Goal: Task Accomplishment & Management: Use online tool/utility

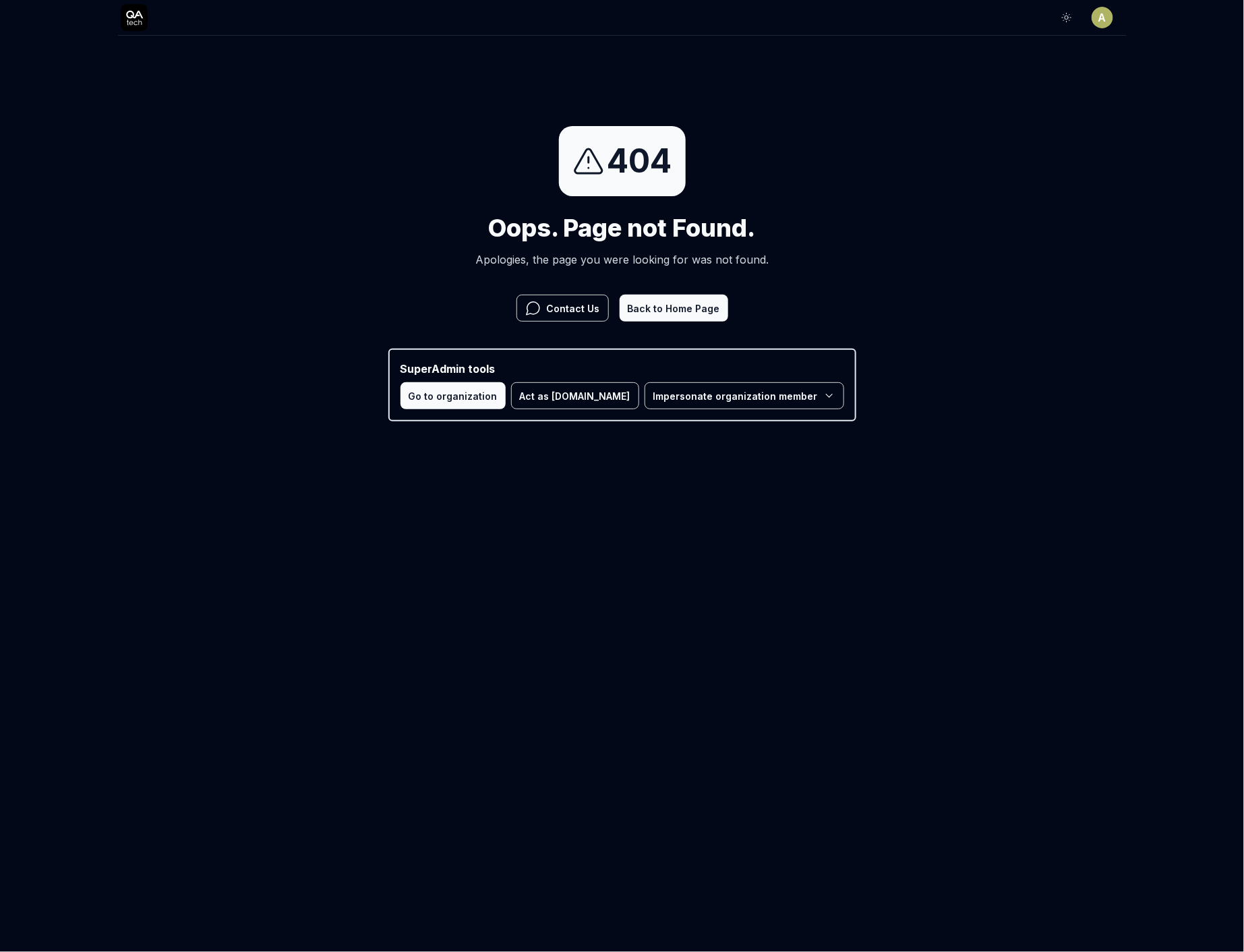
click at [574, 404] on button "Act as [DOMAIN_NAME]" at bounding box center [575, 396] width 128 height 27
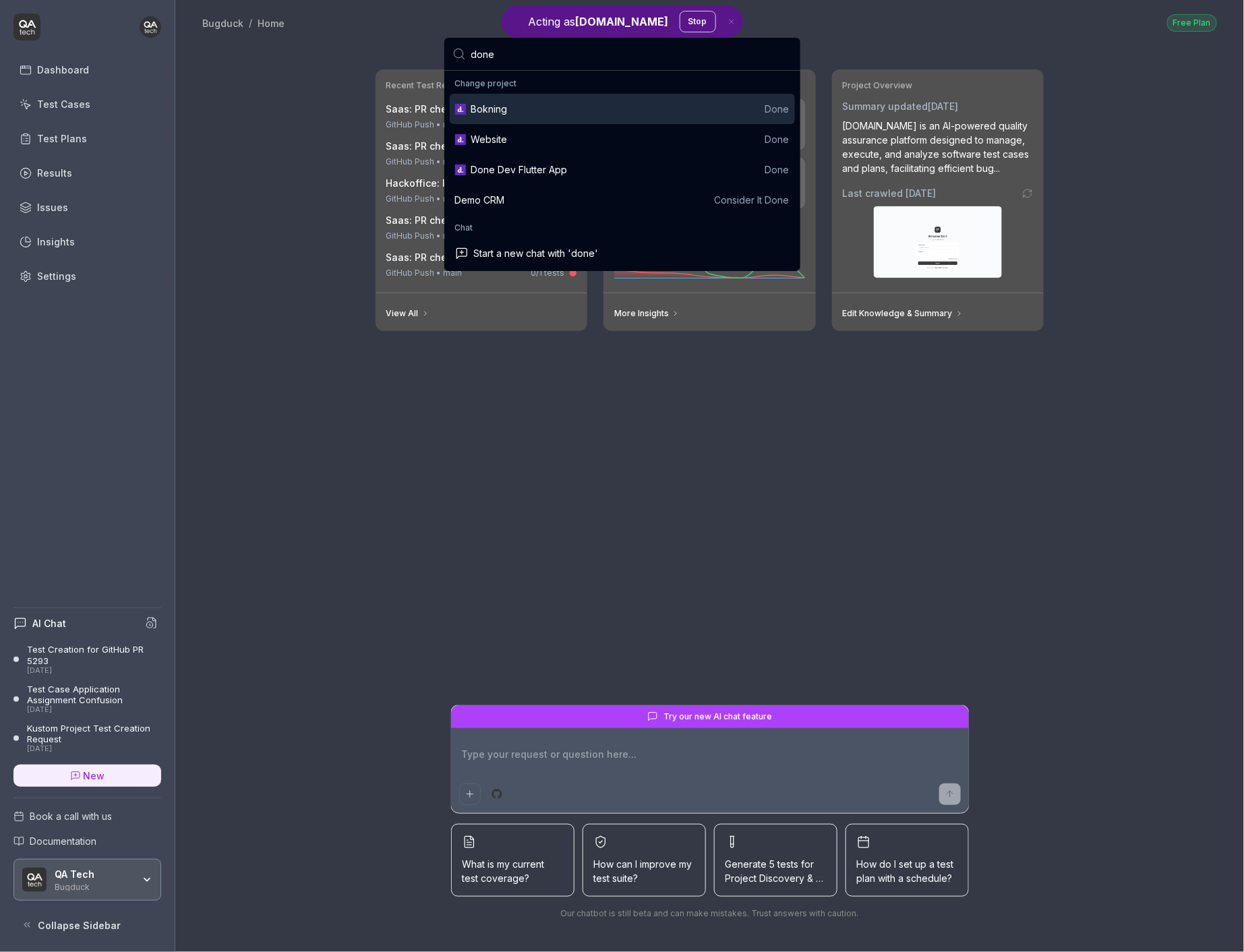
type input "done"
click at [586, 116] on div "Bokning Done" at bounding box center [622, 109] width 345 height 30
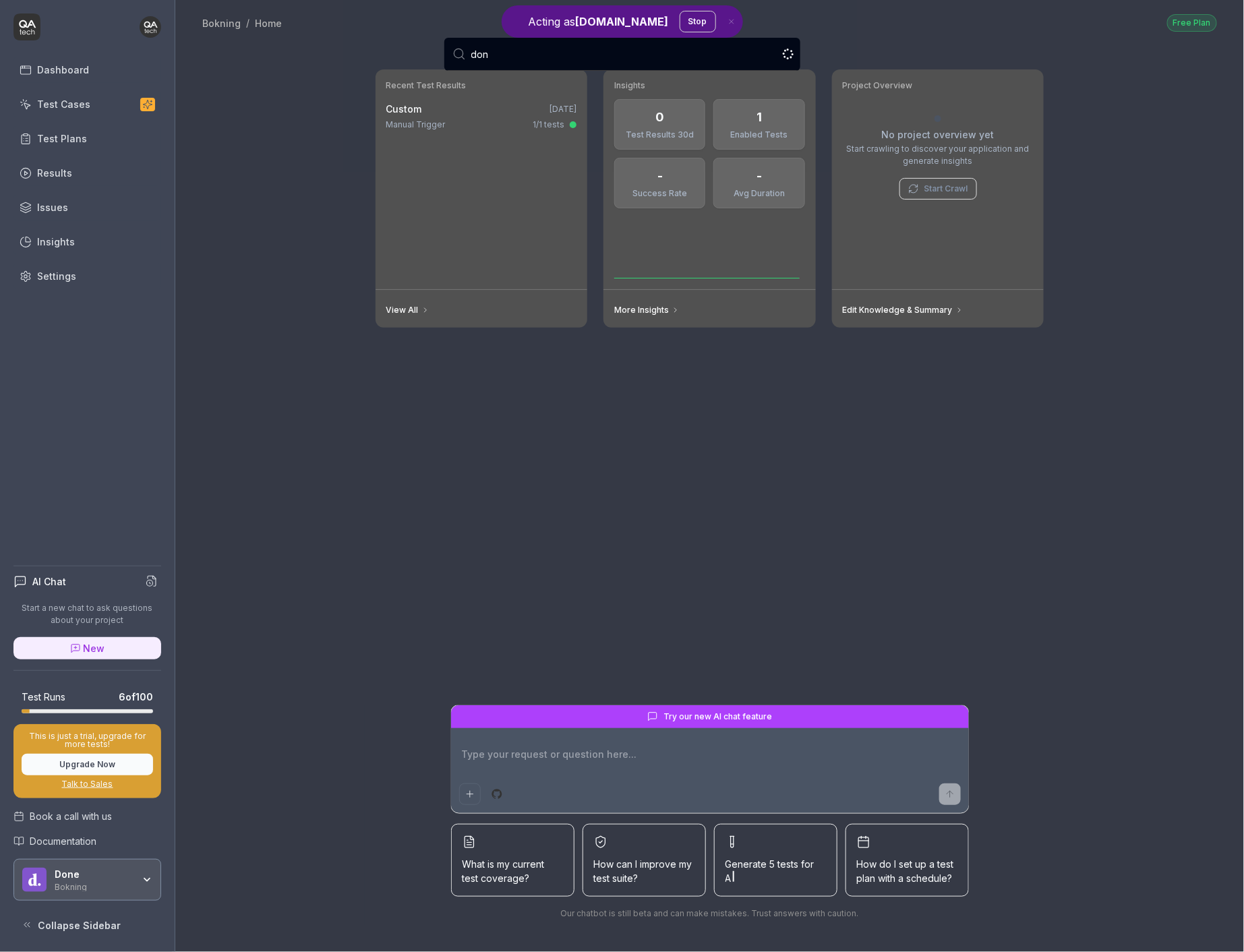
type input "done"
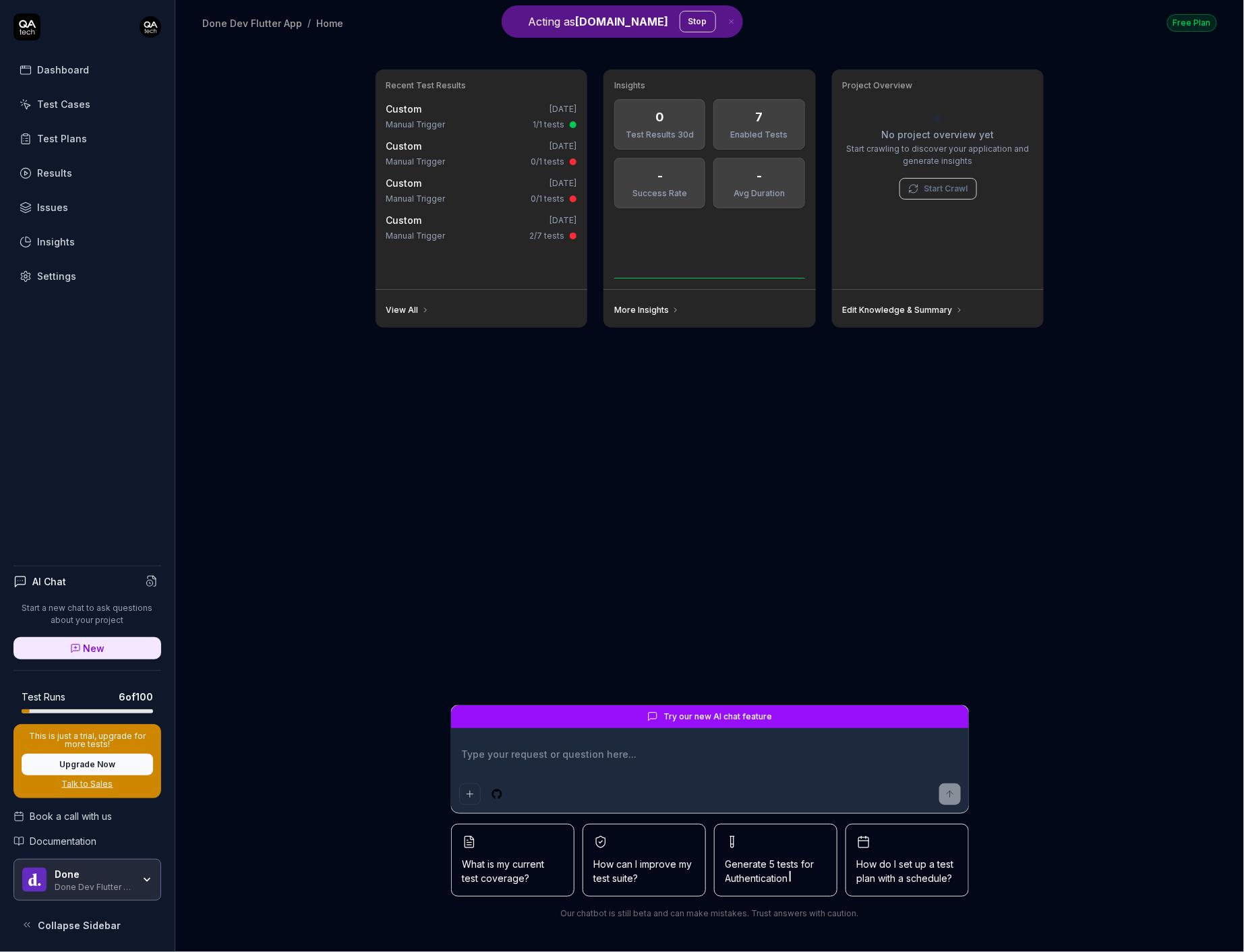
click at [79, 97] on div "Test Cases" at bounding box center [63, 104] width 54 height 14
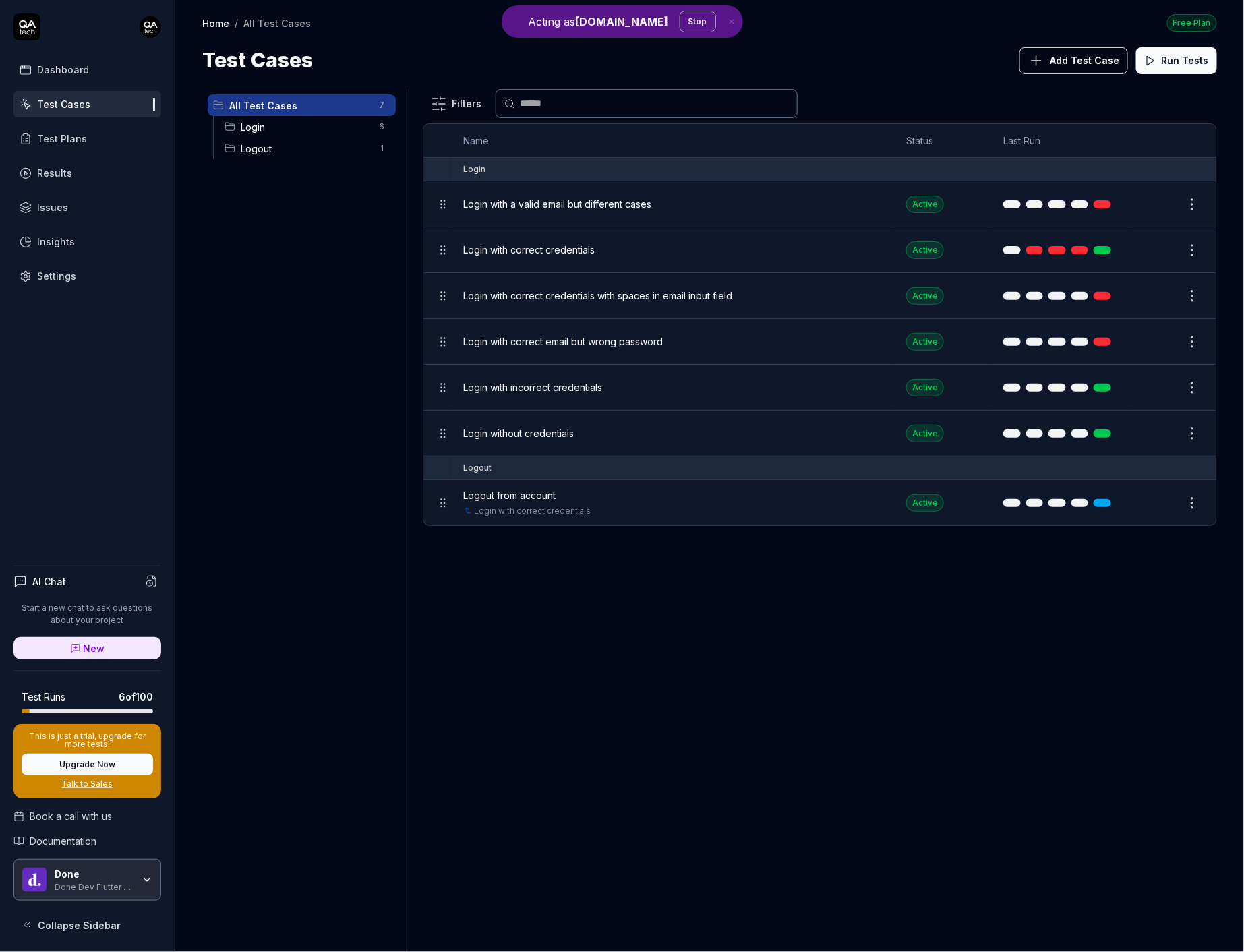
click at [595, 247] on div "Login with correct credentials" at bounding box center [671, 250] width 416 height 14
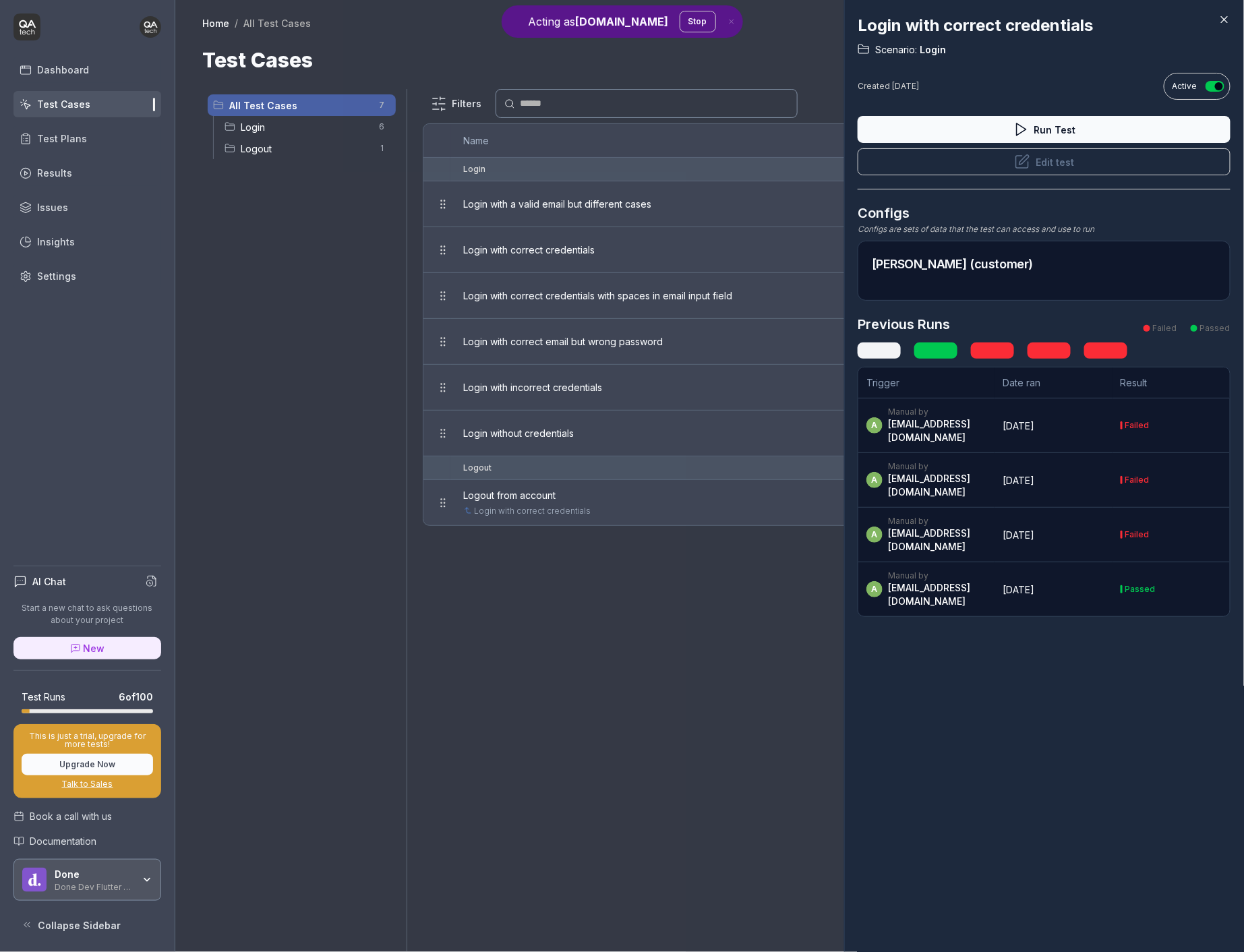
click at [1018, 155] on icon at bounding box center [1022, 161] width 12 height 12
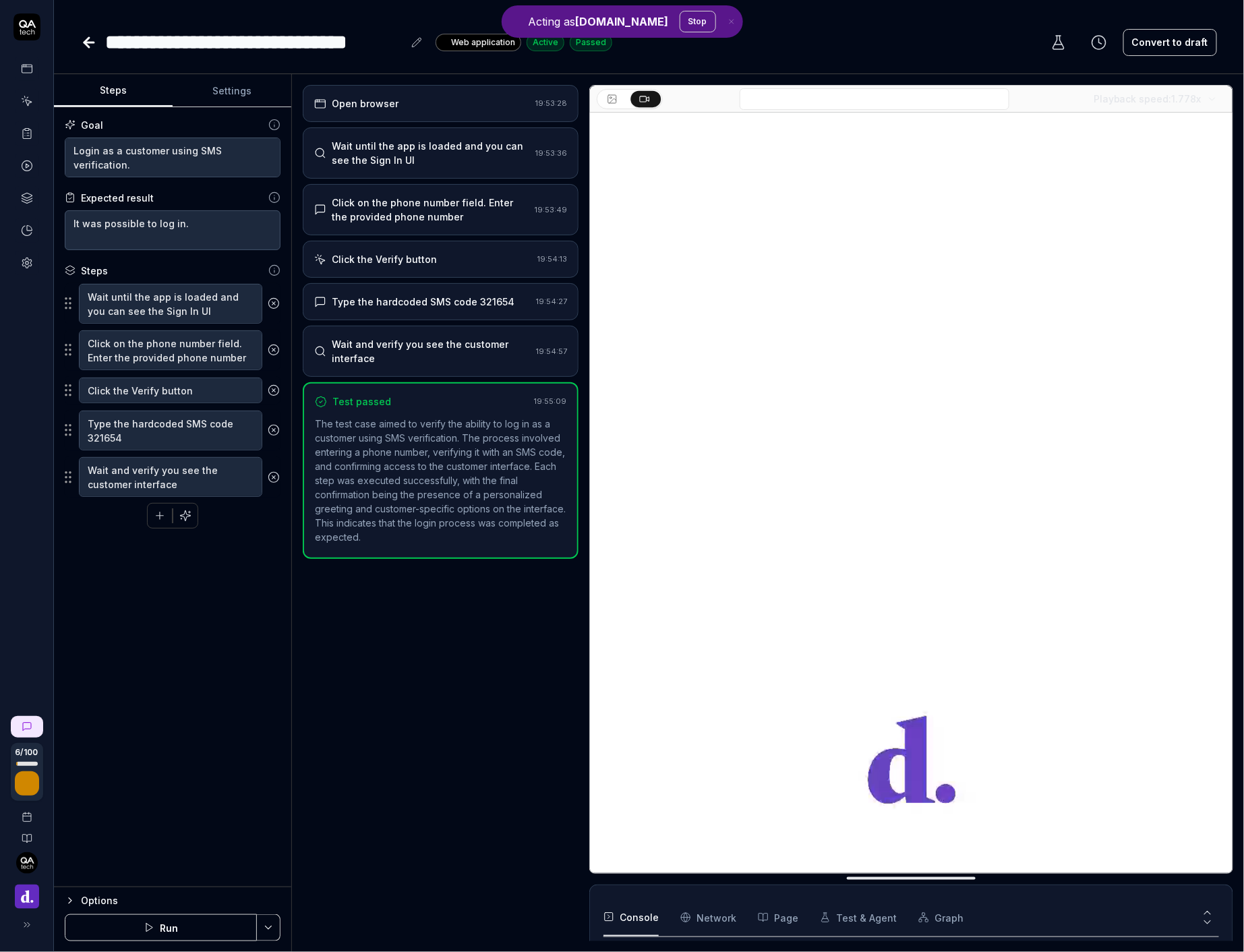
scroll to position [103, 0]
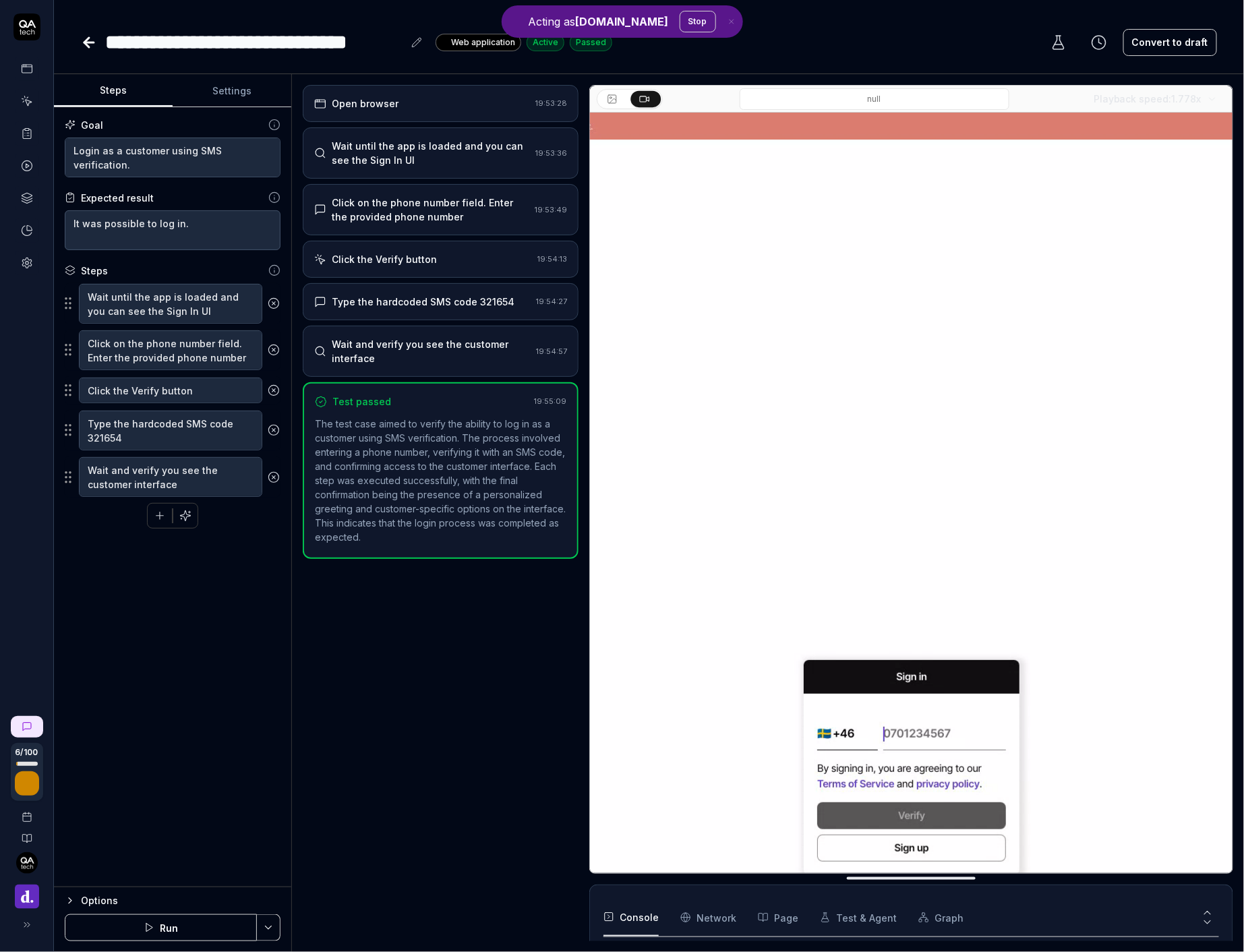
click at [842, 88] on input at bounding box center [874, 98] width 270 height 22
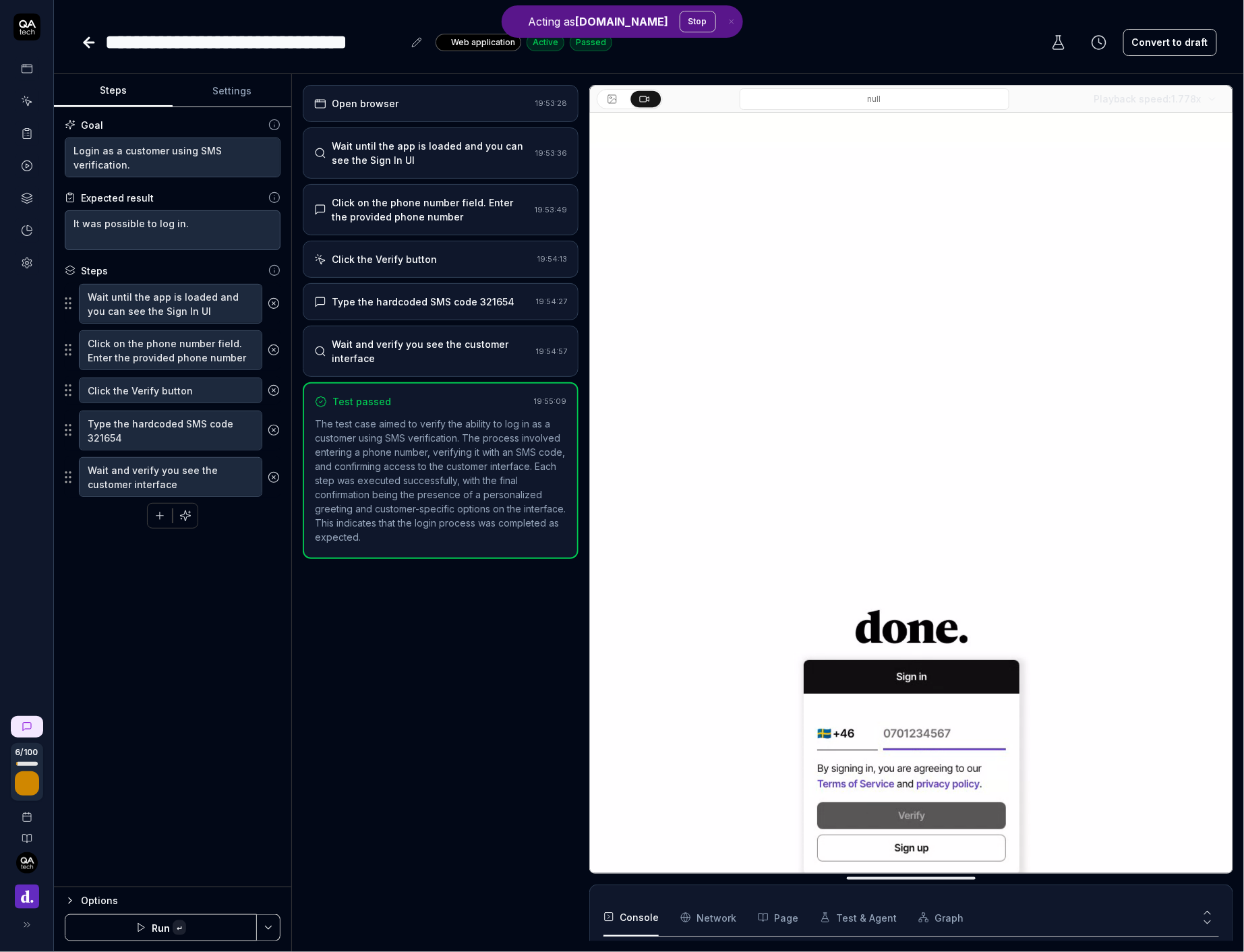
click at [866, 100] on input at bounding box center [874, 98] width 270 height 22
click at [496, 163] on div "Wait until the app is loaded and you can see the Sign In UI" at bounding box center [430, 152] width 198 height 28
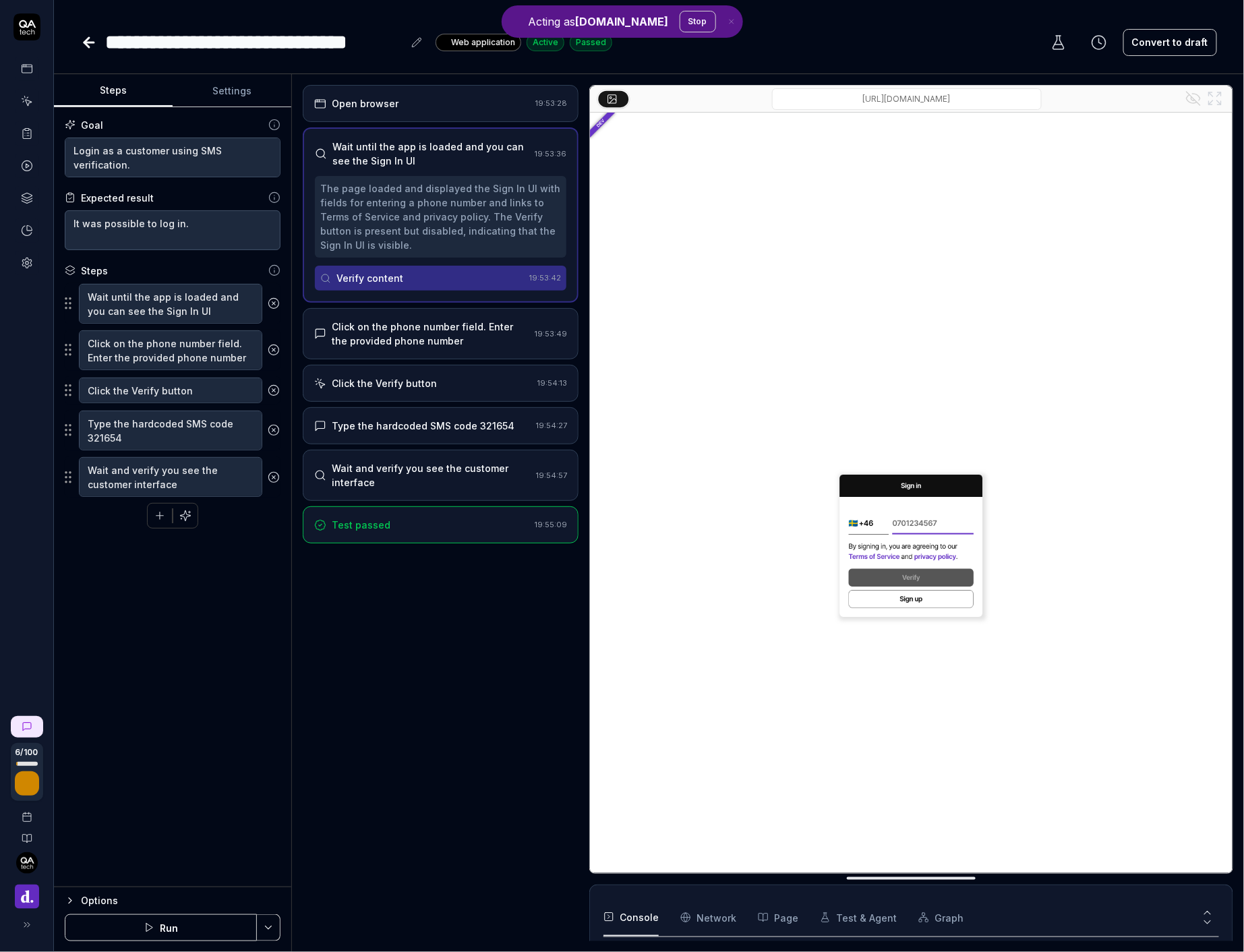
click at [928, 91] on input "/login" at bounding box center [907, 98] width 270 height 22
type input "[URL][DOMAIN_NAME]"
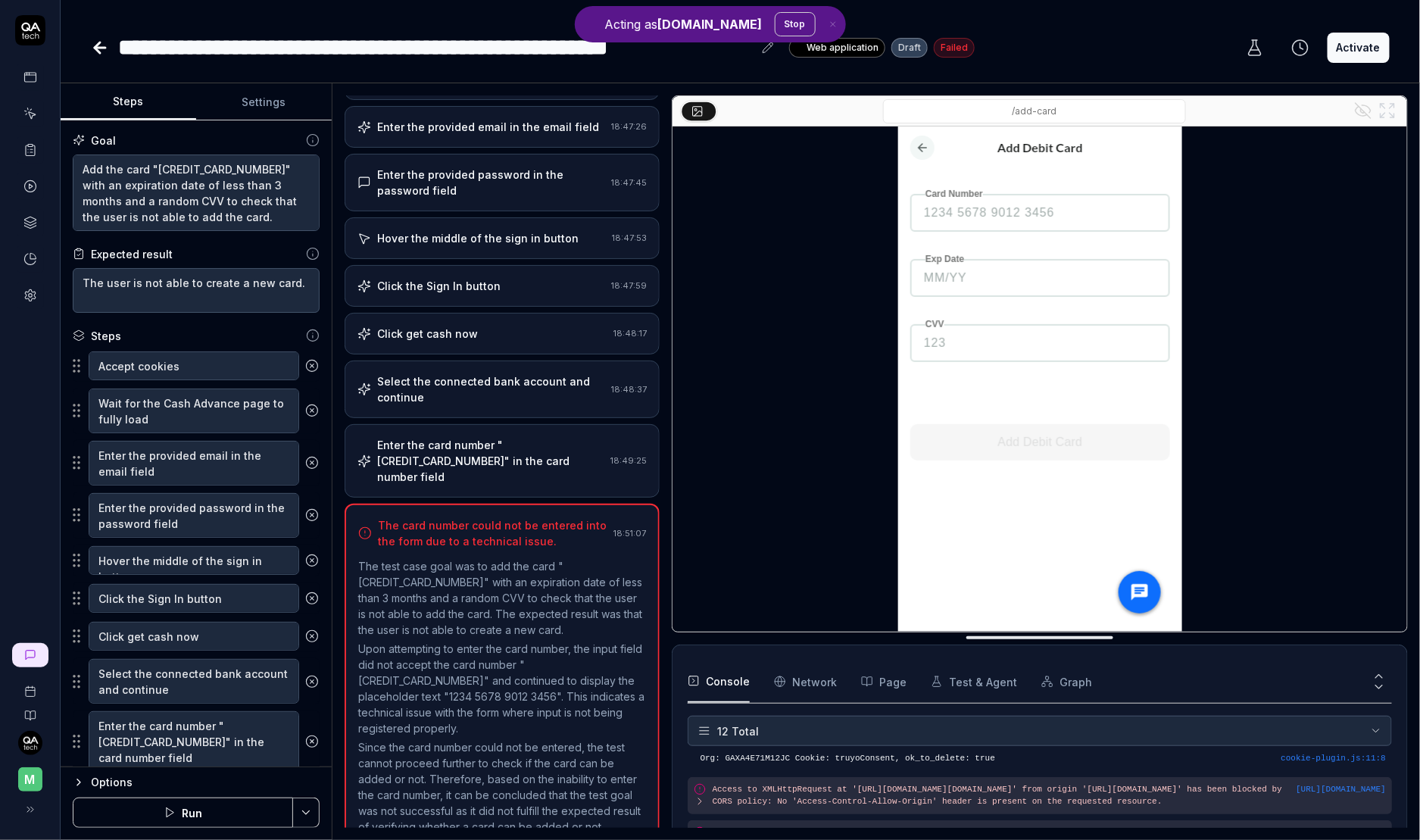
scroll to position [318, 0]
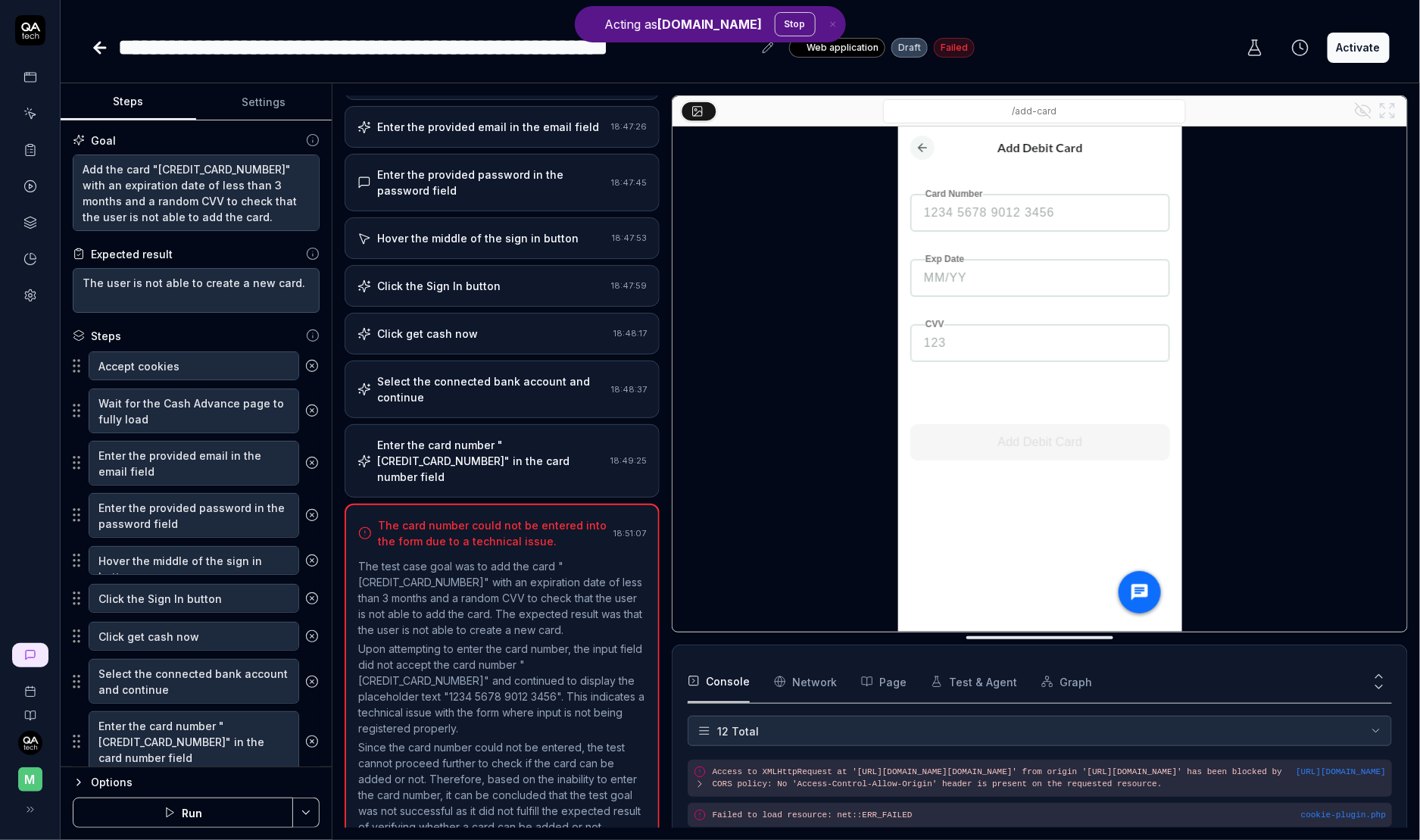
click at [508, 413] on div "Open browser 18:47:05 Develop https://develop.cash.money.app/ Accept cookies 18…" at bounding box center [502, 461] width 315 height 732
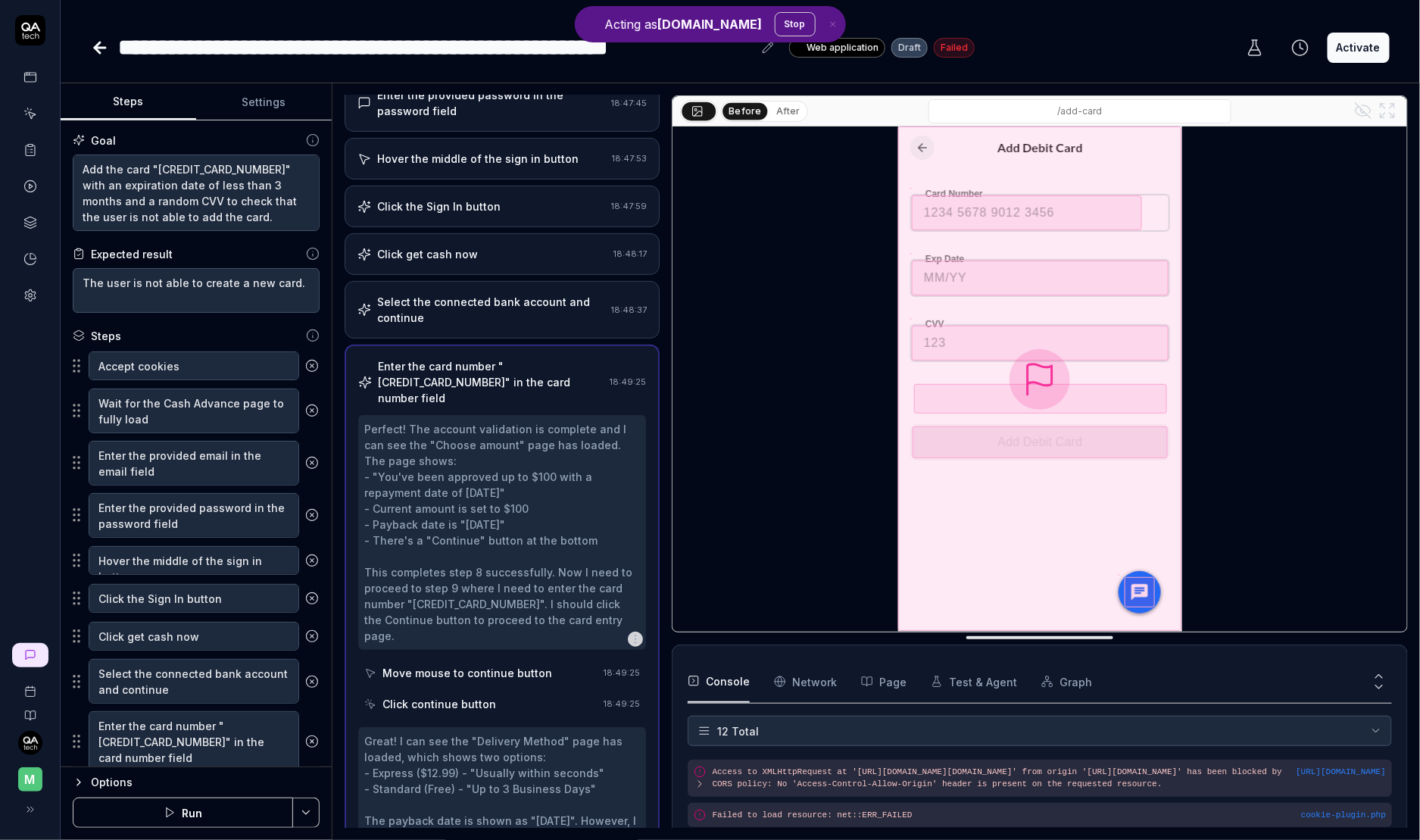
scroll to position [0, 0]
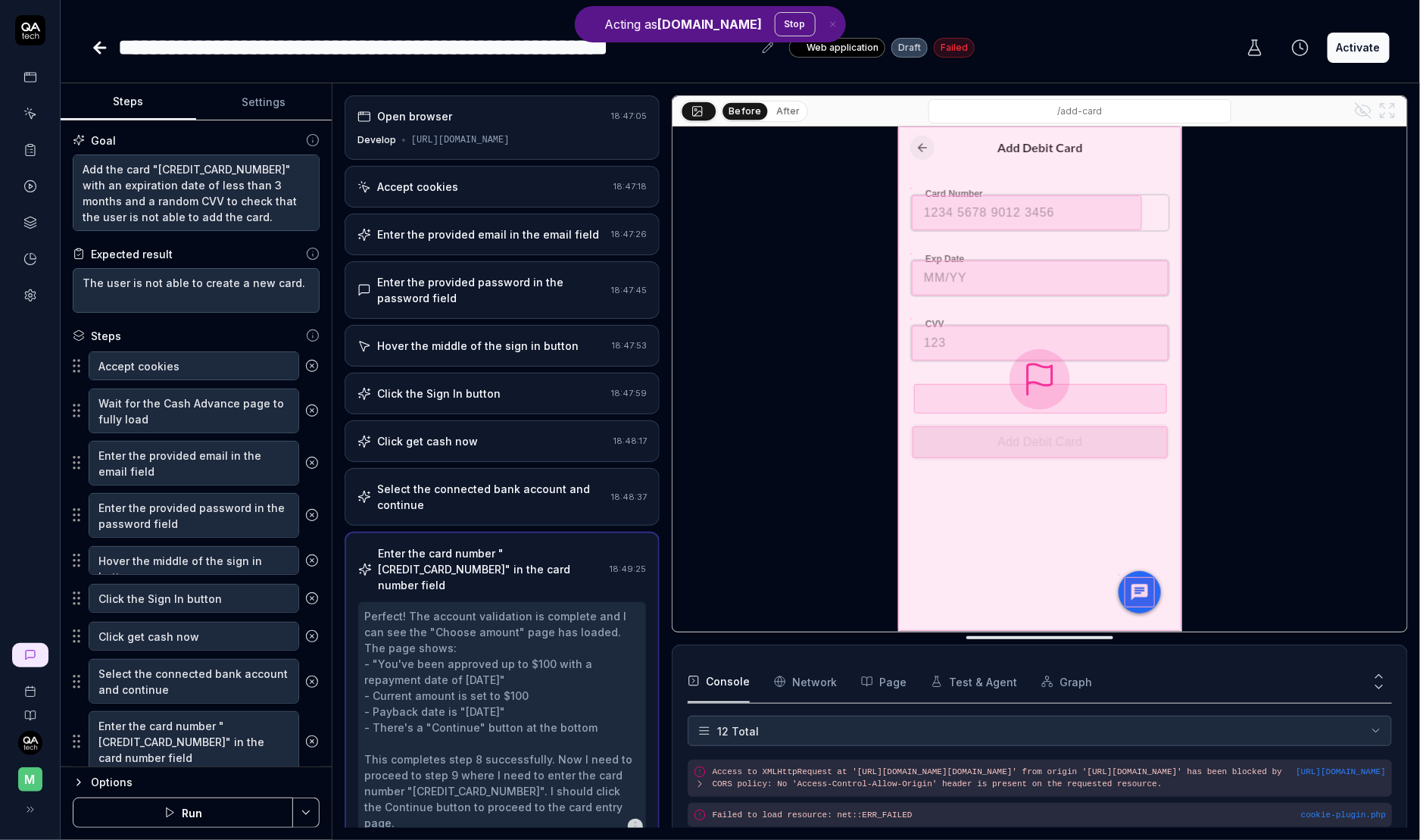
click at [432, 189] on div "Accept cookies" at bounding box center [418, 187] width 81 height 16
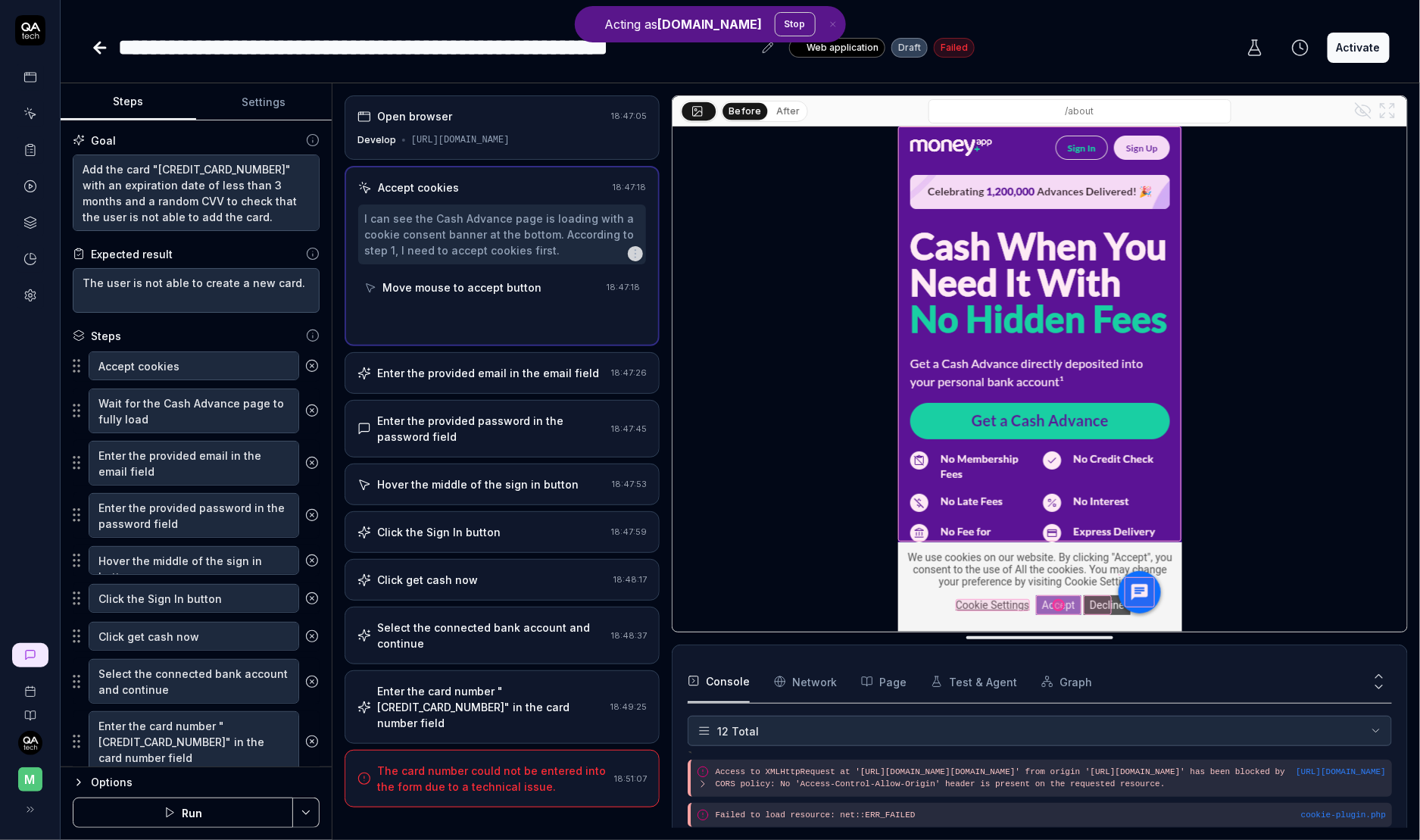
click at [487, 150] on div "Open browser 18:47:05 Develop https://develop.cash.money.app/" at bounding box center [502, 128] width 315 height 65
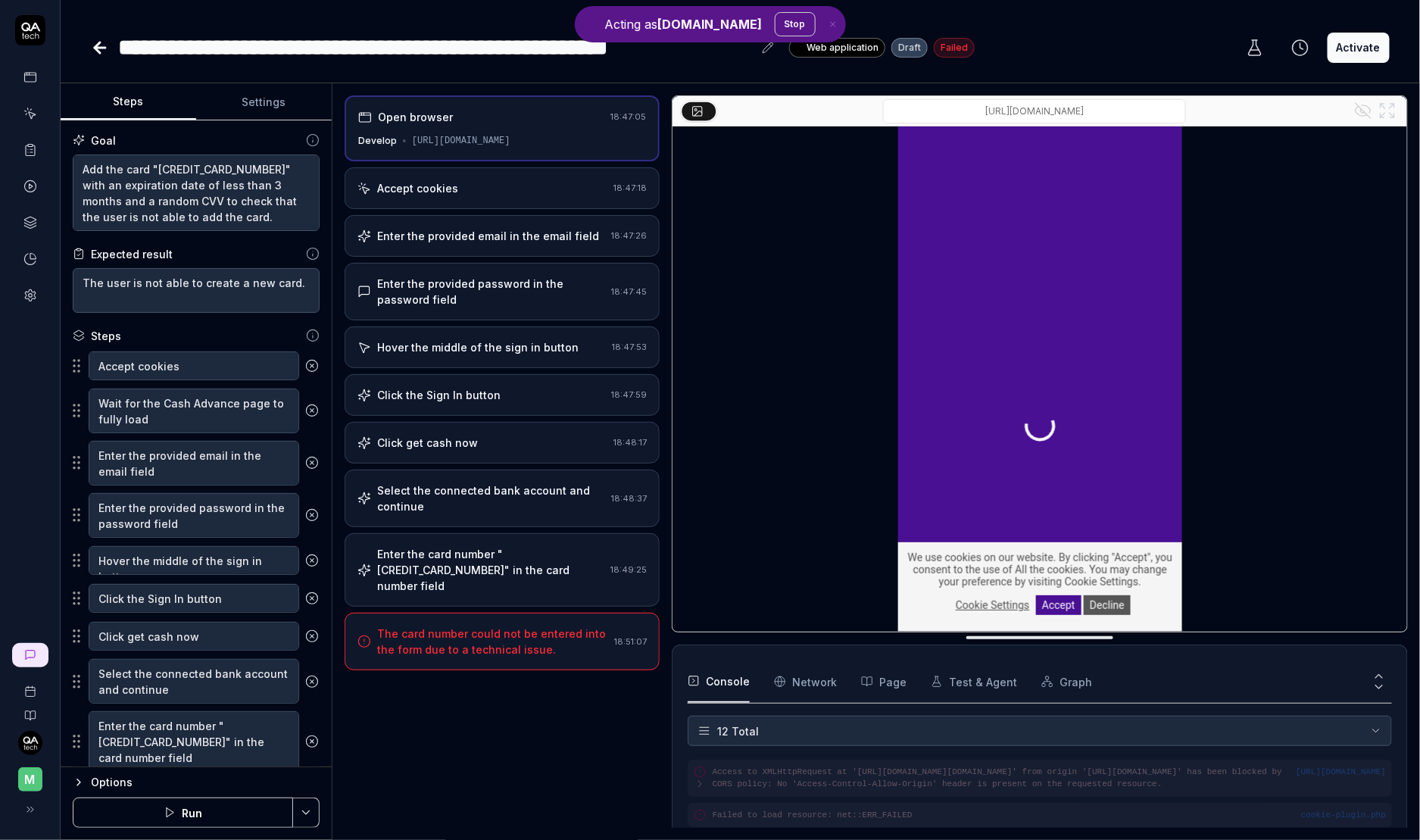
click at [1067, 101] on input "/" at bounding box center [1035, 111] width 303 height 24
click at [1121, 114] on input "/" at bounding box center [1035, 111] width 303 height 24
type textarea "*"
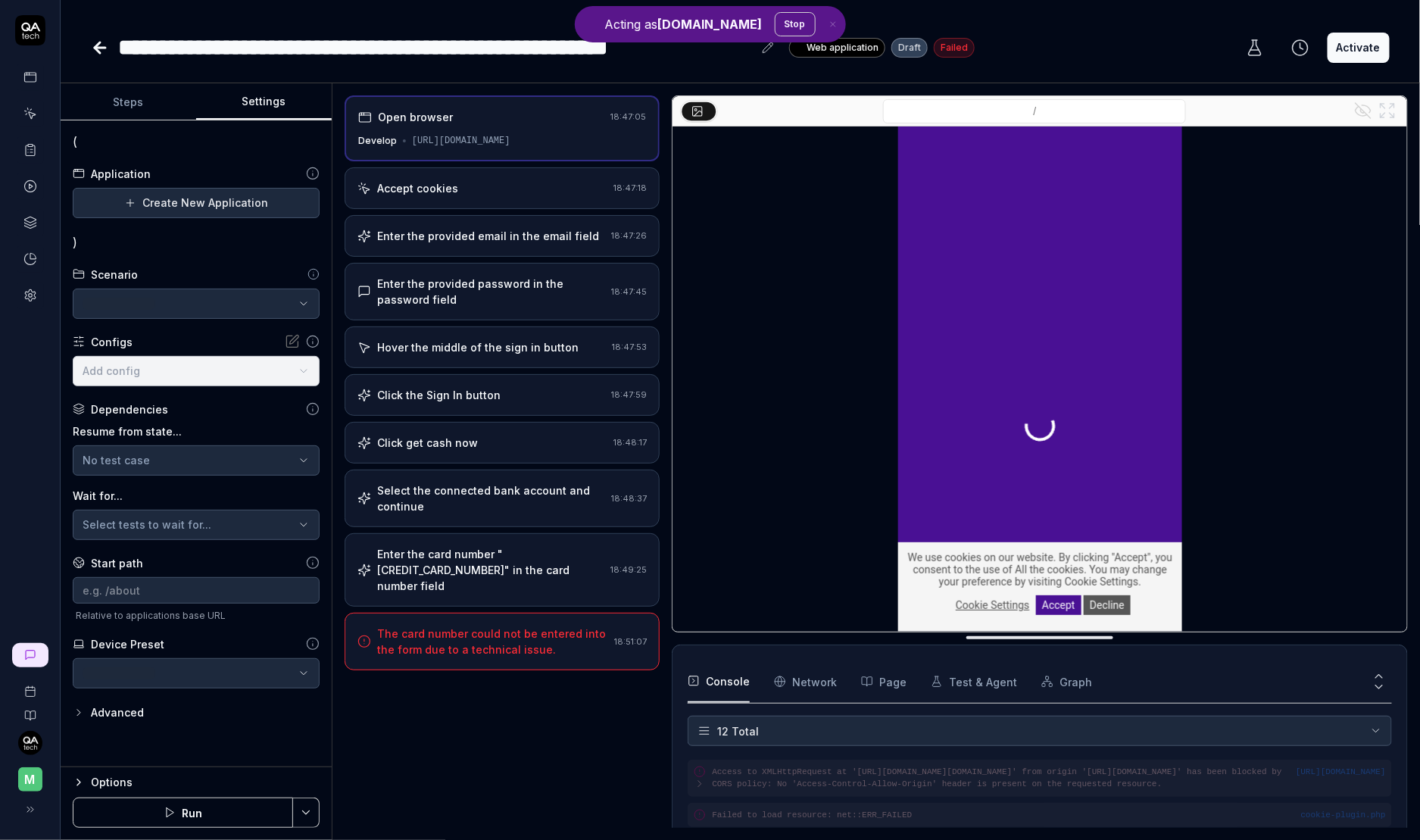
click at [278, 89] on button "Settings" at bounding box center [264, 102] width 136 height 36
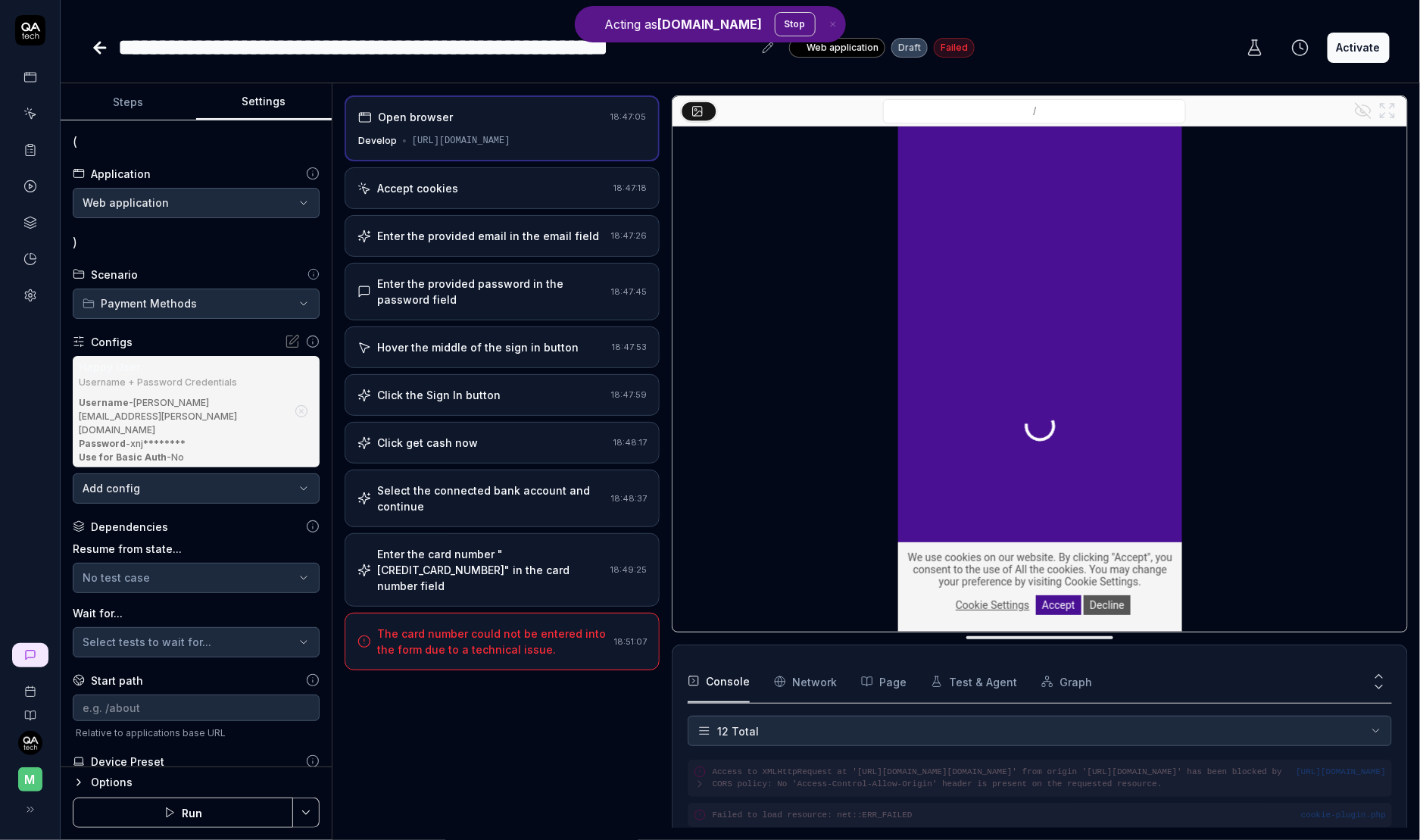
scroll to position [68, 0]
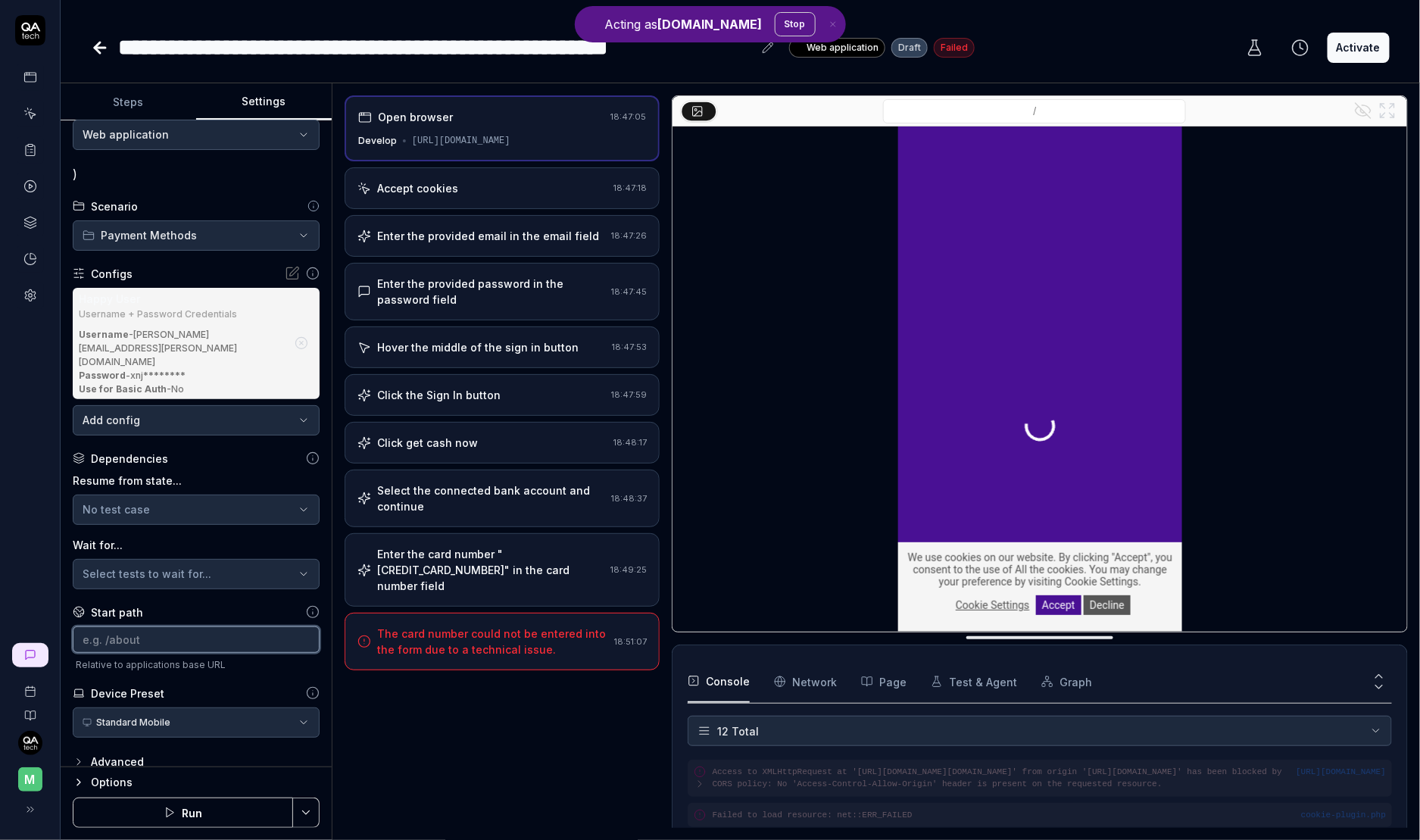
click at [189, 626] on input at bounding box center [196, 639] width 247 height 26
click at [948, 125] on div "/" at bounding box center [1040, 112] width 735 height 31
click at [995, 114] on input "/" at bounding box center [1035, 111] width 303 height 24
click at [1043, 110] on input "/" at bounding box center [1035, 111] width 303 height 24
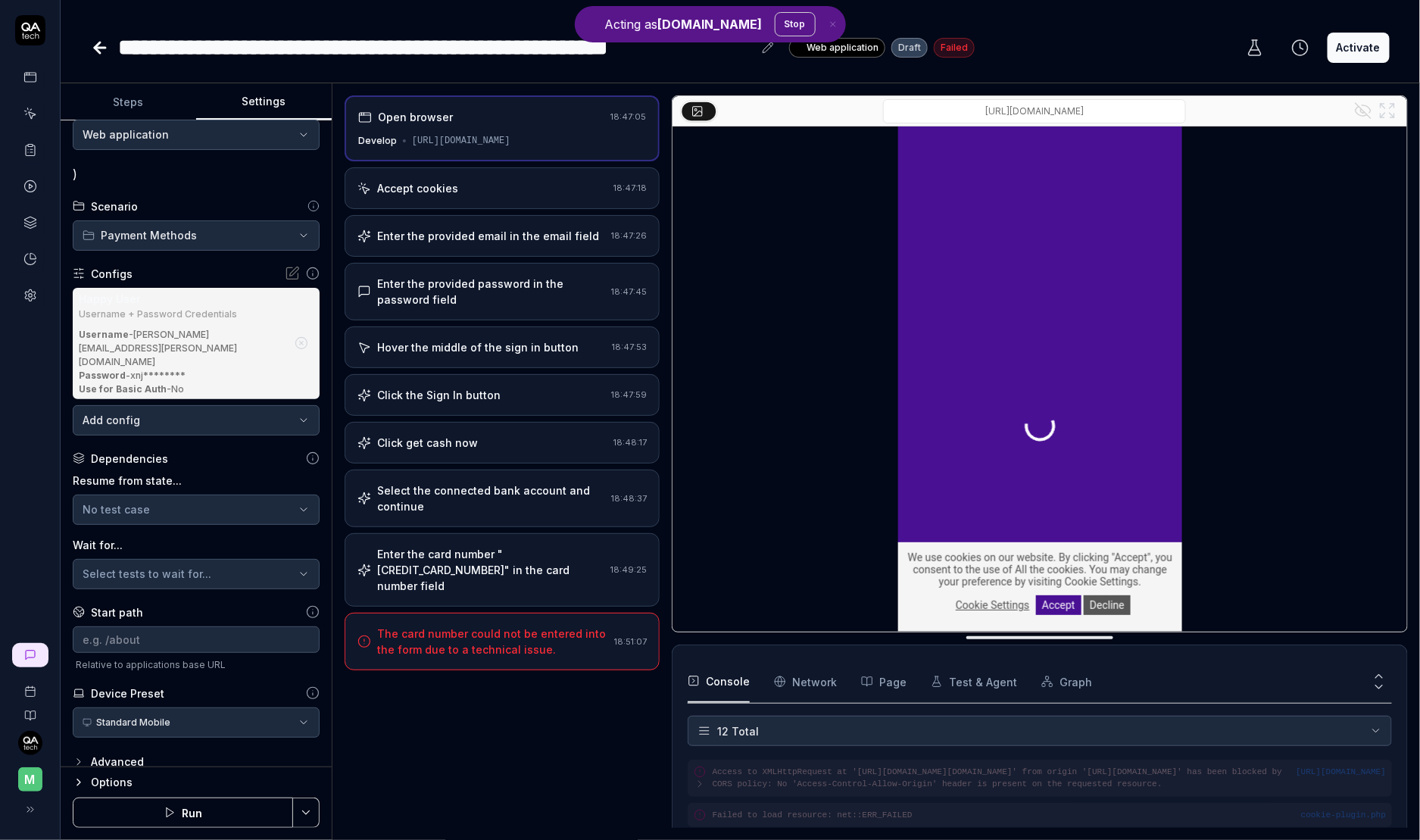
click at [1043, 110] on input "/" at bounding box center [1035, 111] width 303 height 24
click at [1097, 110] on input "/" at bounding box center [1035, 111] width 303 height 24
click at [141, 566] on div "Select tests to wait for..." at bounding box center [189, 574] width 212 height 16
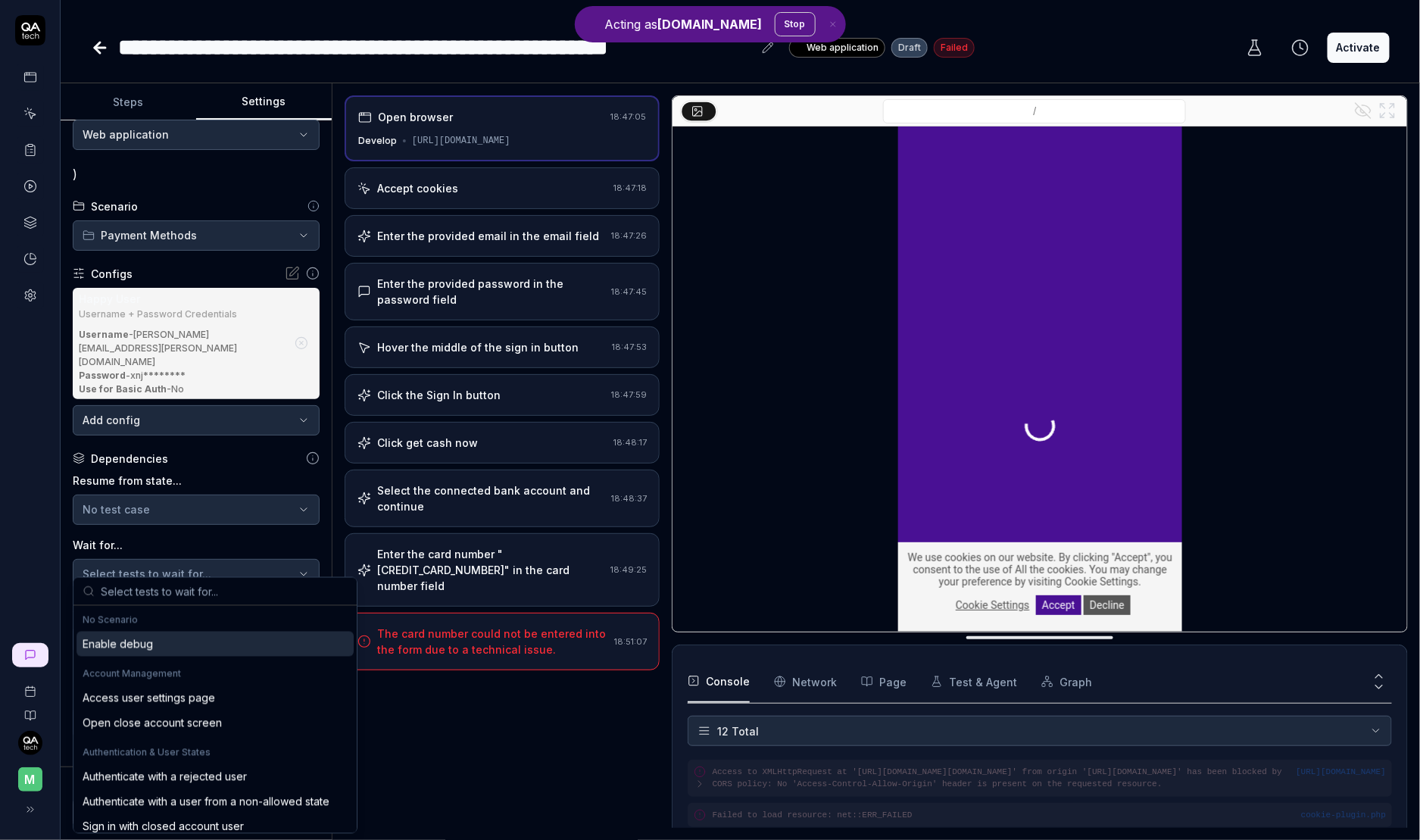
click at [145, 618] on div "No Scenario" at bounding box center [215, 620] width 265 height 13
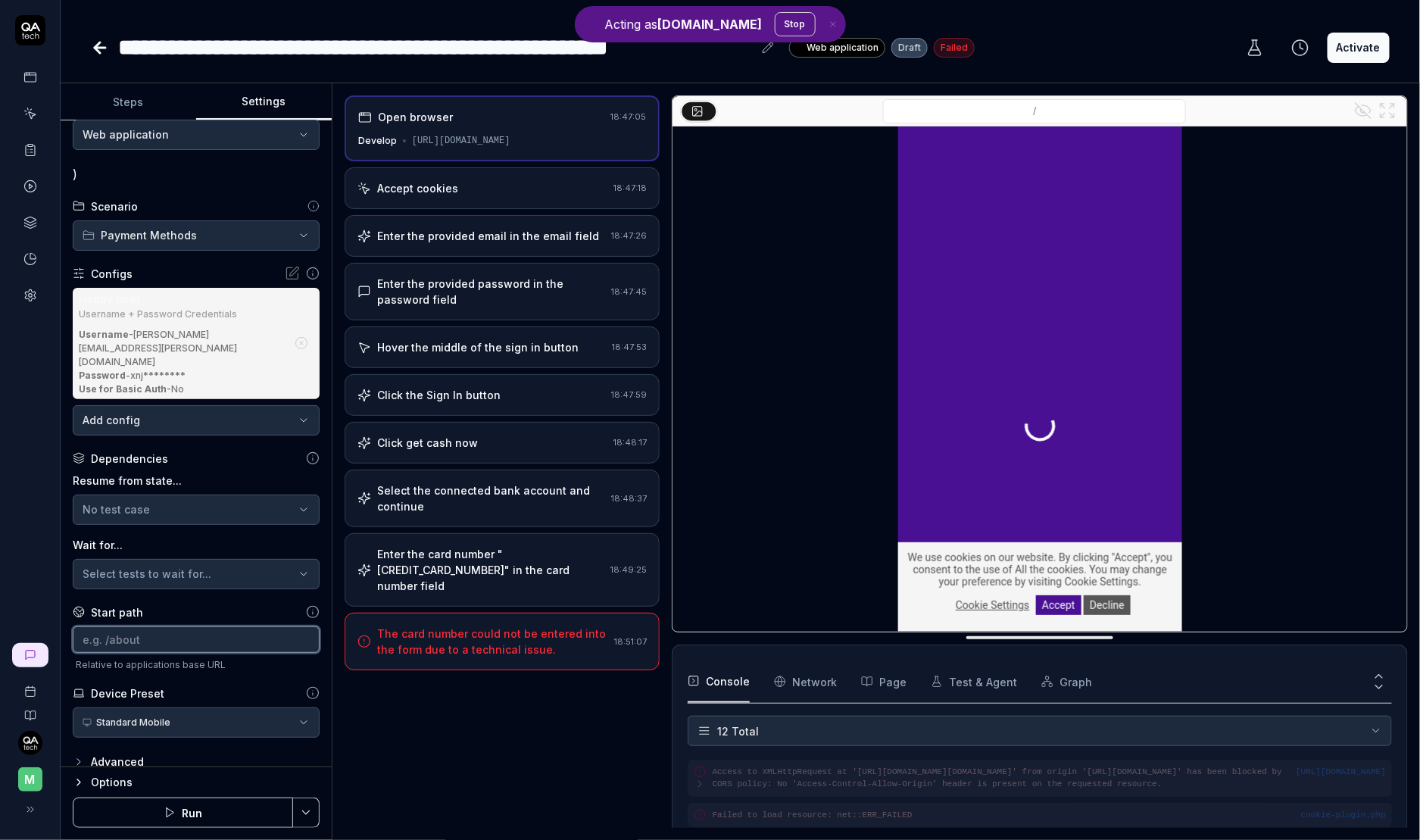
click at [156, 626] on input at bounding box center [196, 639] width 247 height 26
type input "/?debugging=true"
click at [160, 826] on button "Save & Run" at bounding box center [183, 812] width 220 height 31
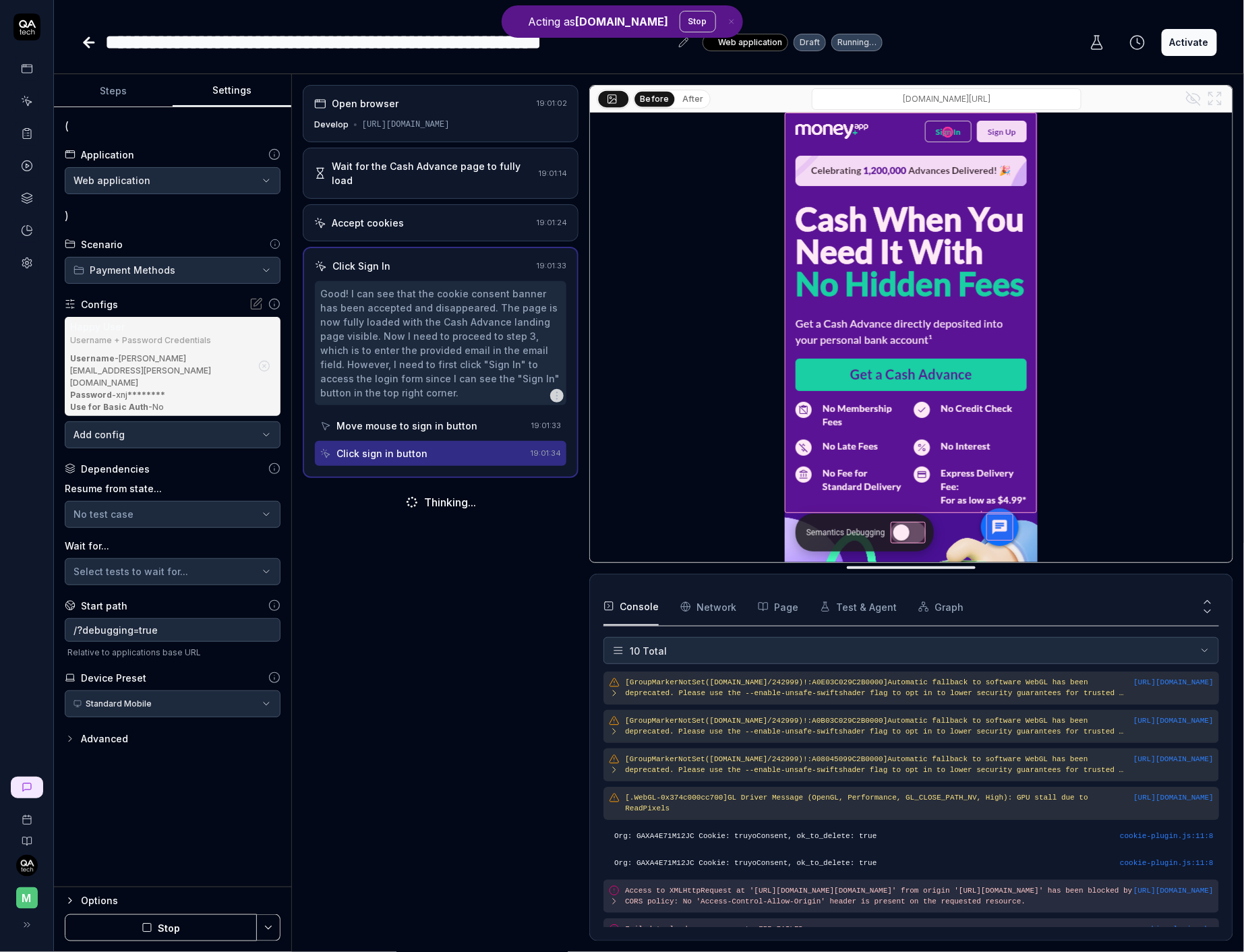
scroll to position [74, 0]
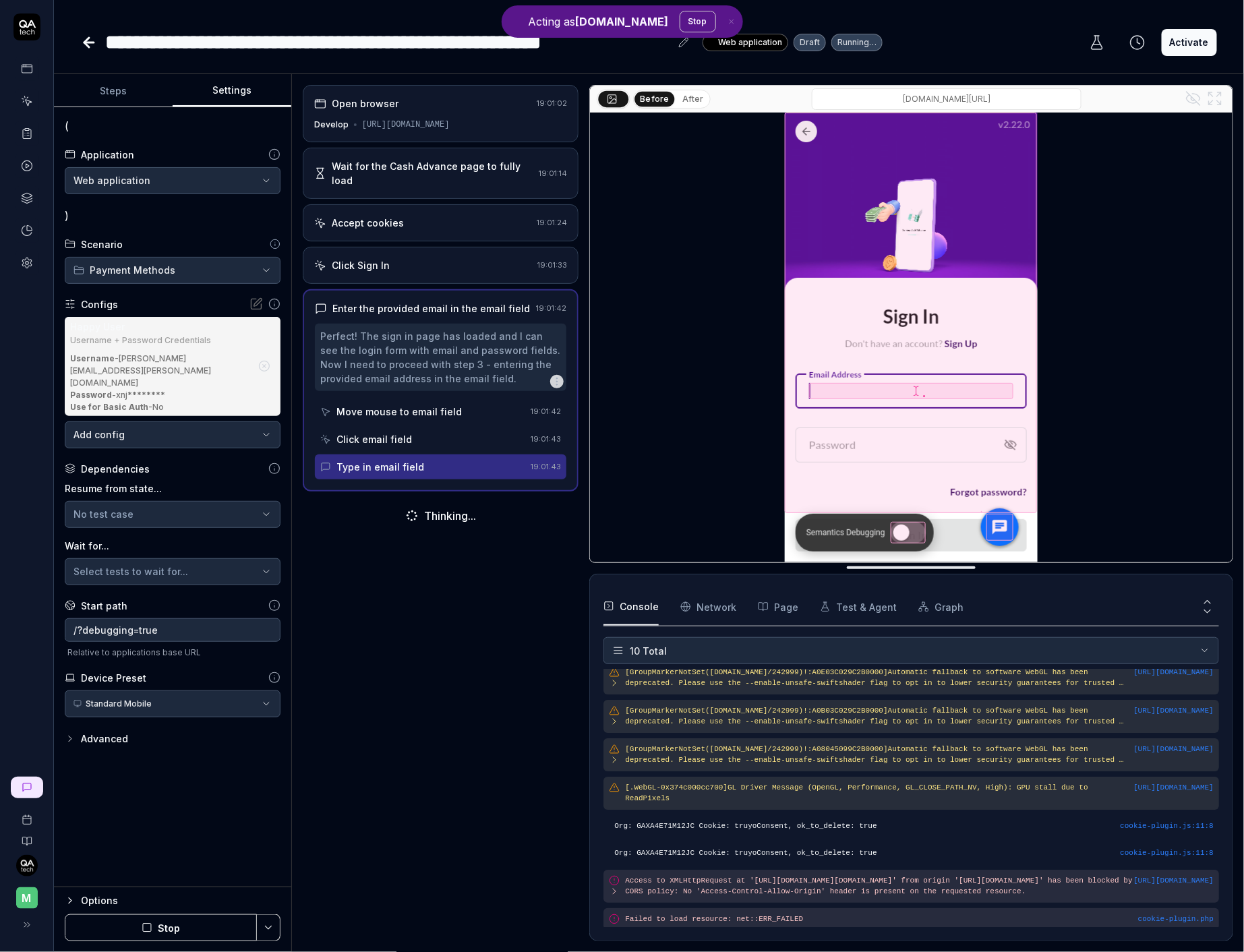
click at [704, 603] on Requests "Network" at bounding box center [708, 606] width 56 height 38
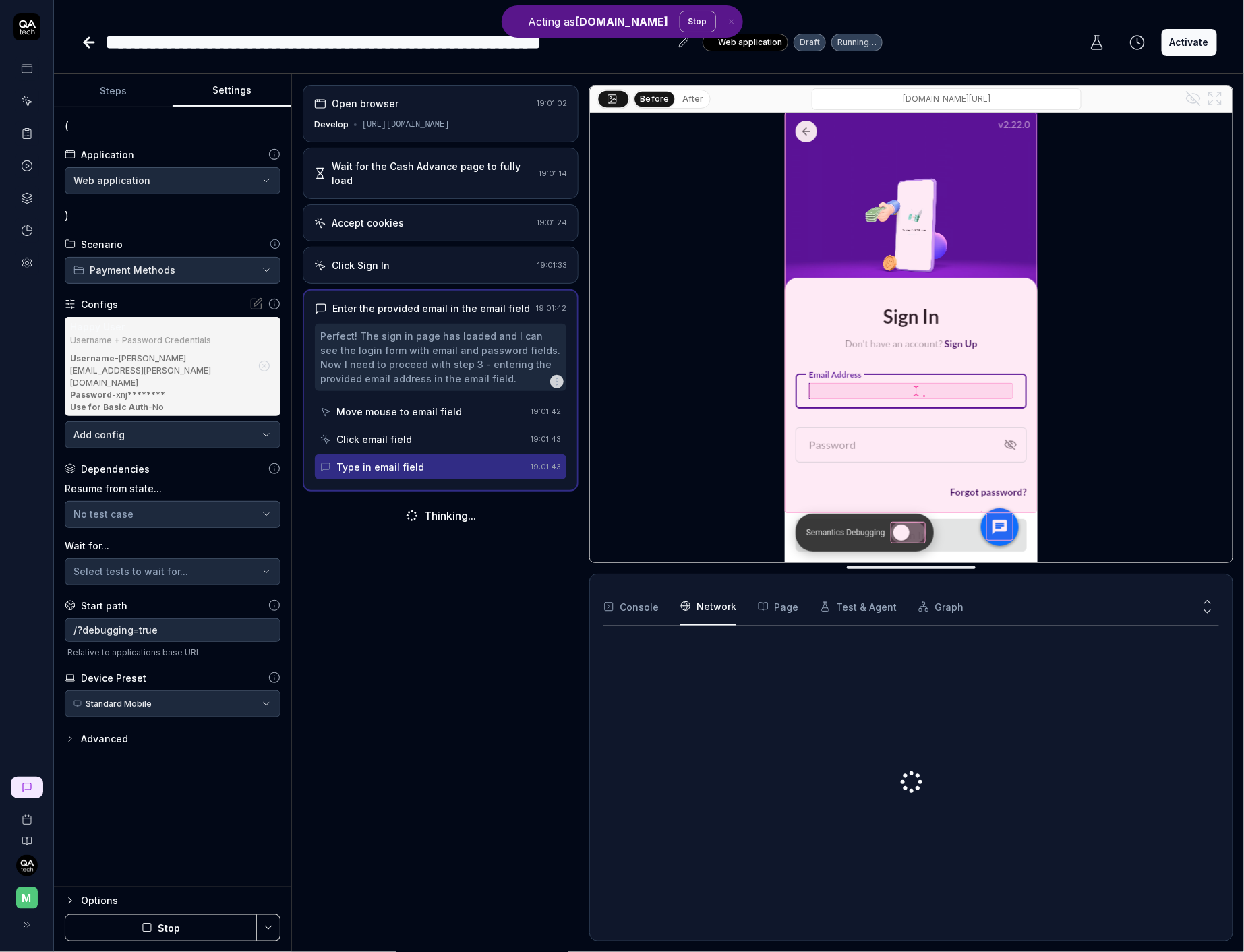
click at [758, 601] on icon "button" at bounding box center [763, 606] width 10 height 10
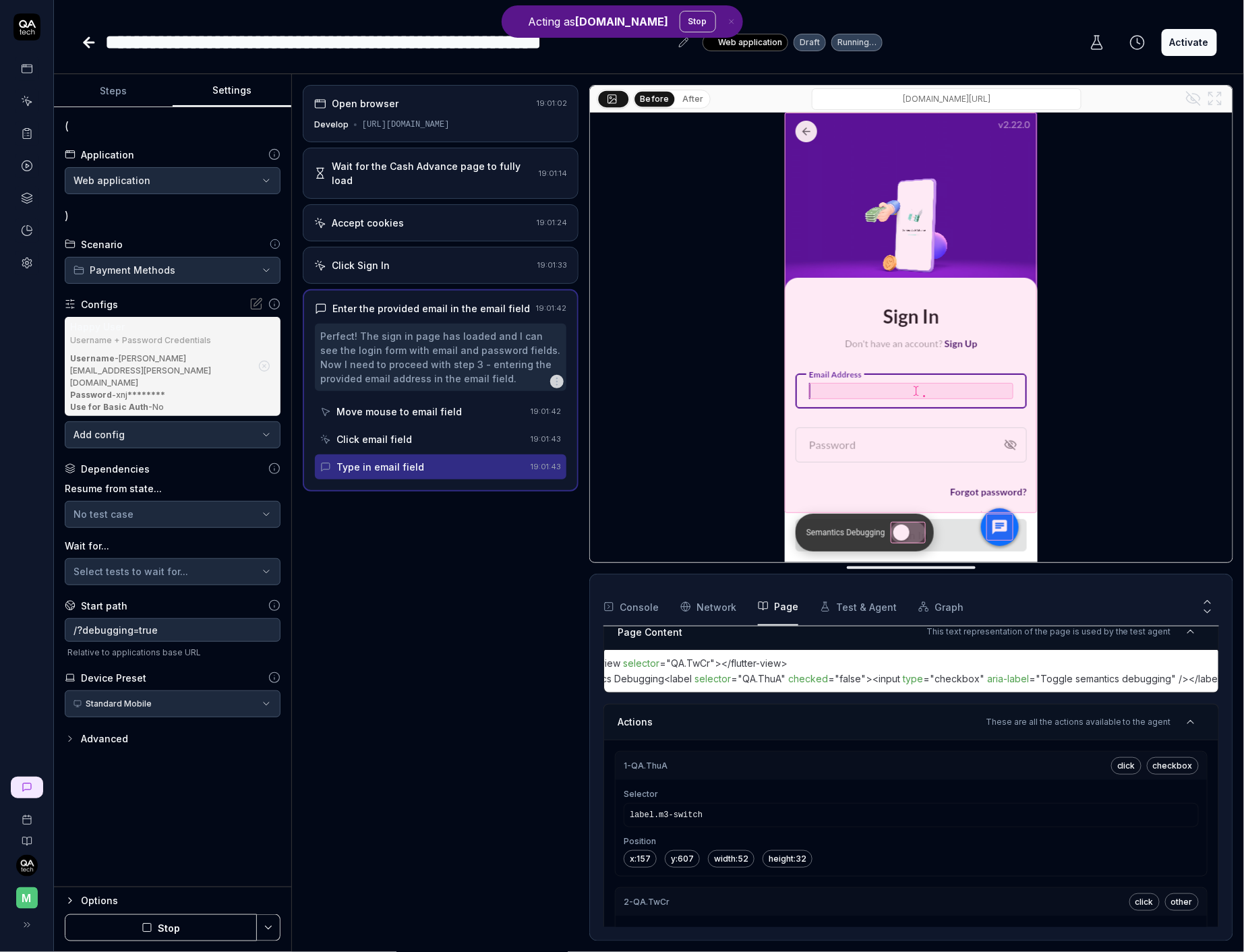
scroll to position [0, 0]
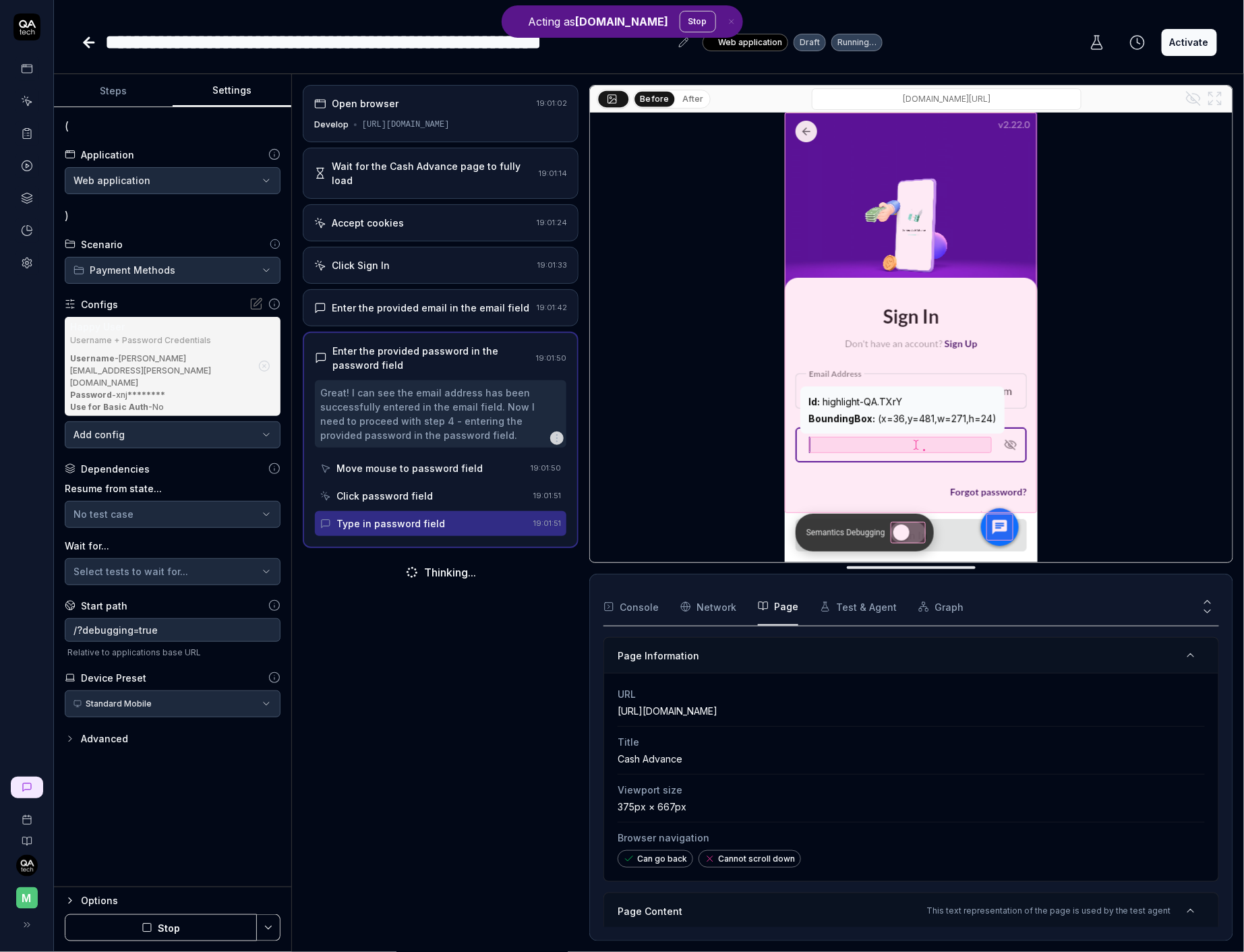
click at [884, 443] on div at bounding box center [900, 444] width 183 height 16
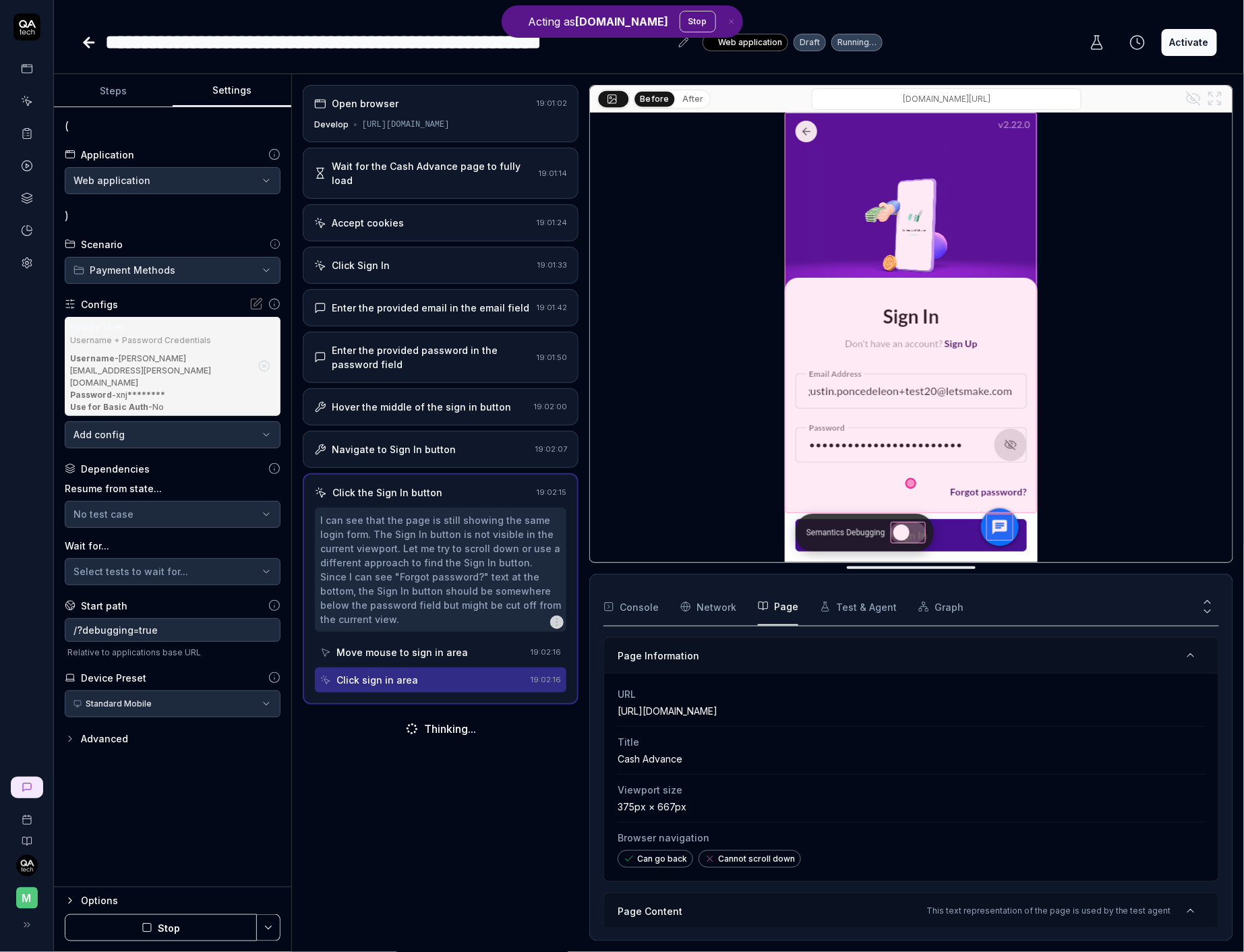
click at [207, 679] on html "**********" at bounding box center [622, 476] width 1244 height 952
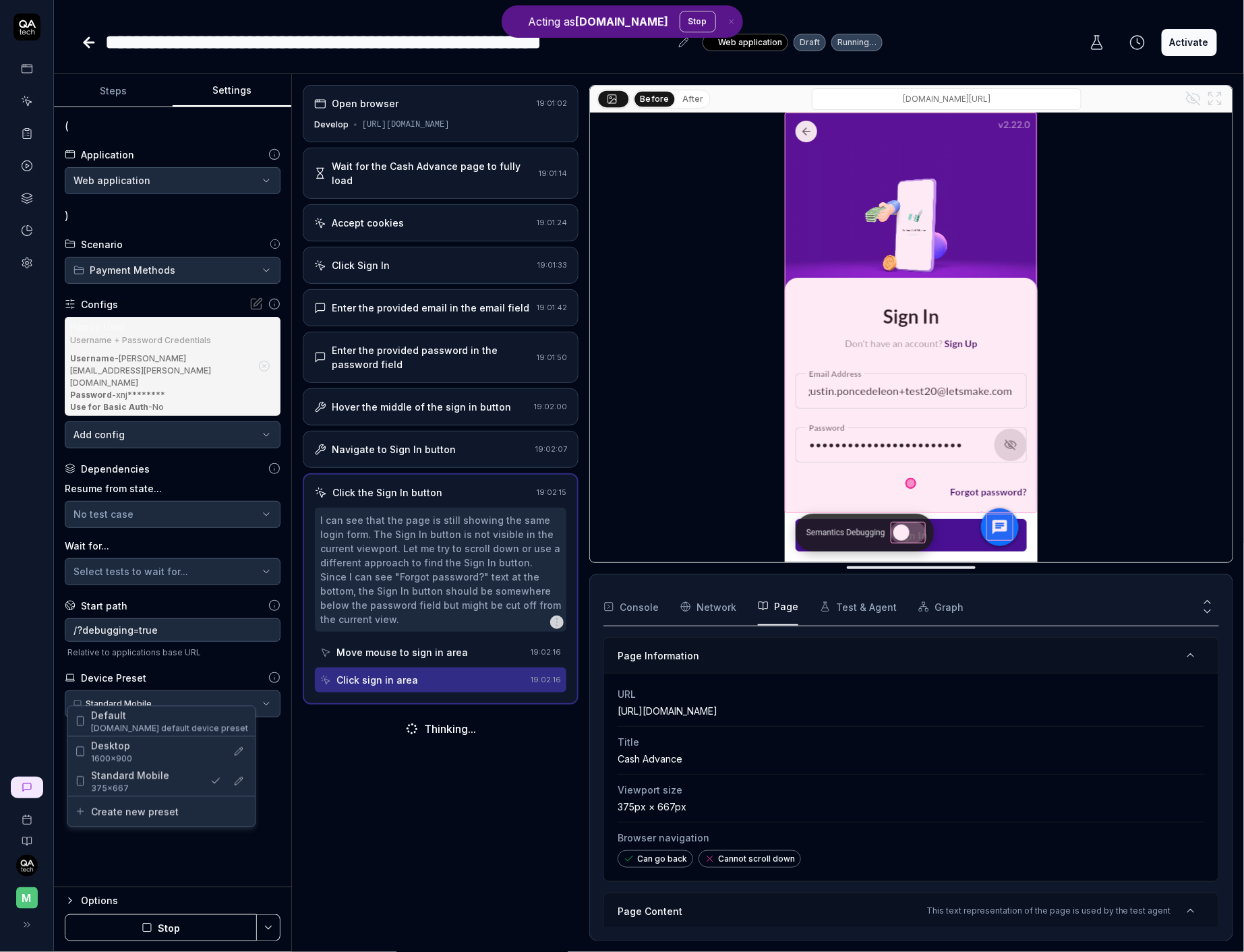
click at [207, 679] on html "**********" at bounding box center [622, 476] width 1244 height 952
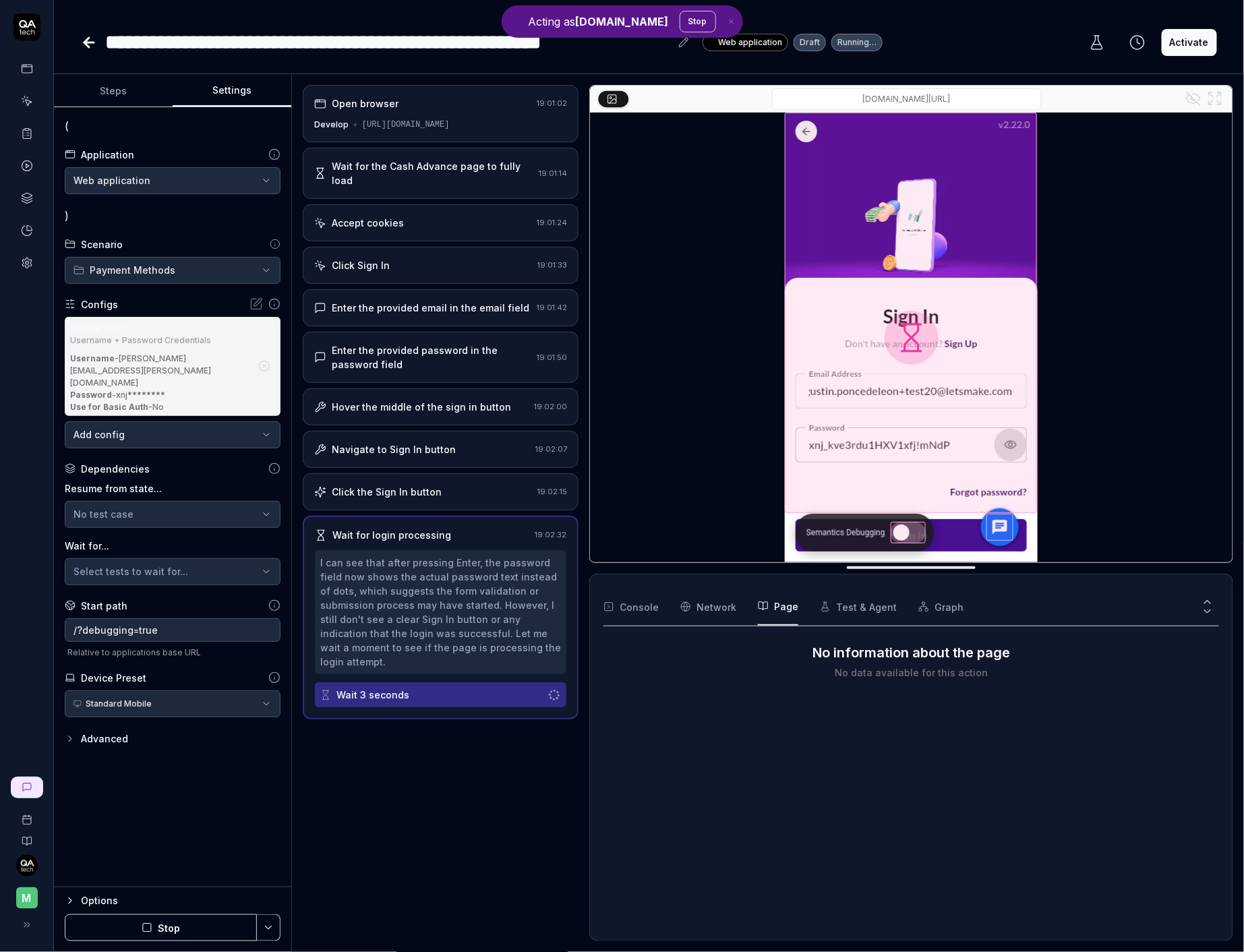
click at [925, 86] on div "develop.cash.money.app/signin" at bounding box center [912, 99] width 642 height 27
click at [932, 100] on input "develop.cash.money.app/signin" at bounding box center [907, 98] width 270 height 22
type input "https://develop.cash.money.app/signin"
